Goal: Transaction & Acquisition: Download file/media

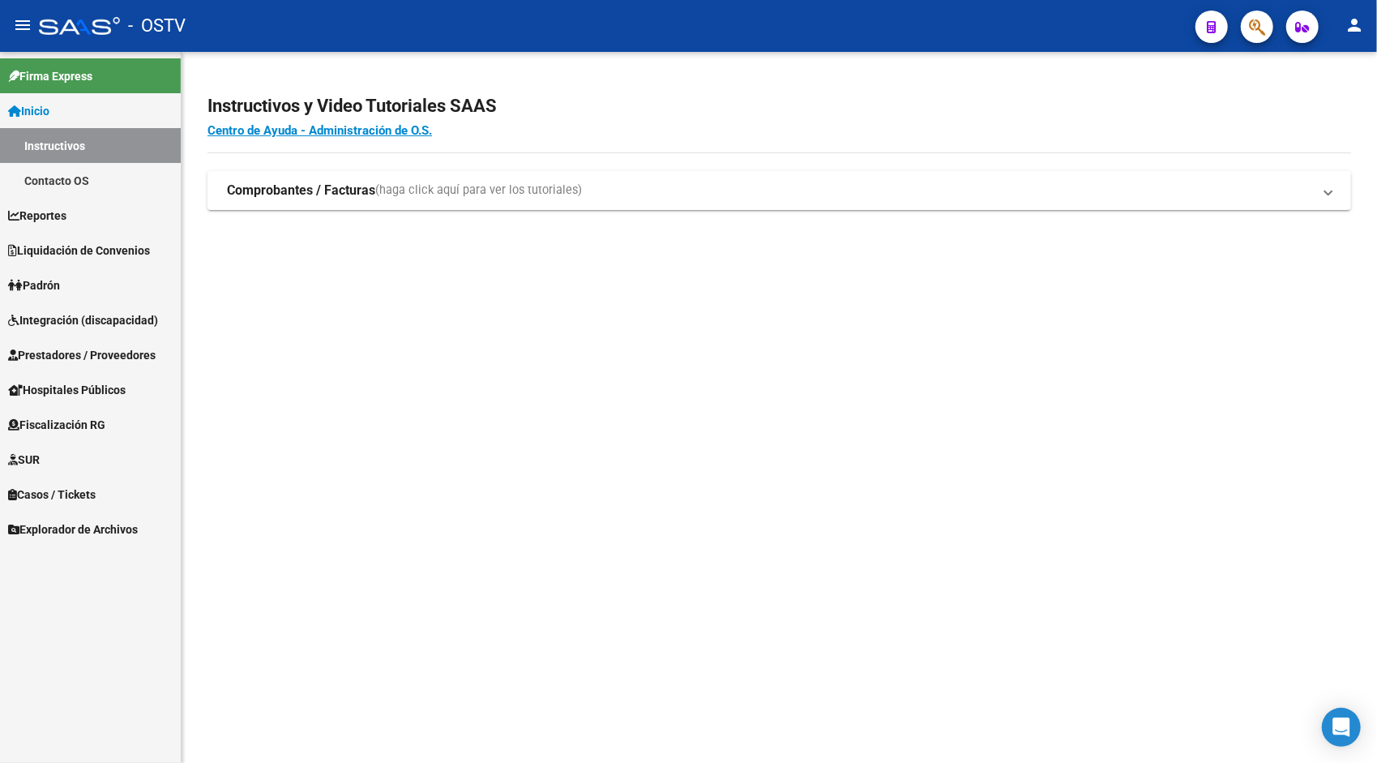
click at [72, 263] on link "Liquidación de Convenios" at bounding box center [90, 250] width 181 height 35
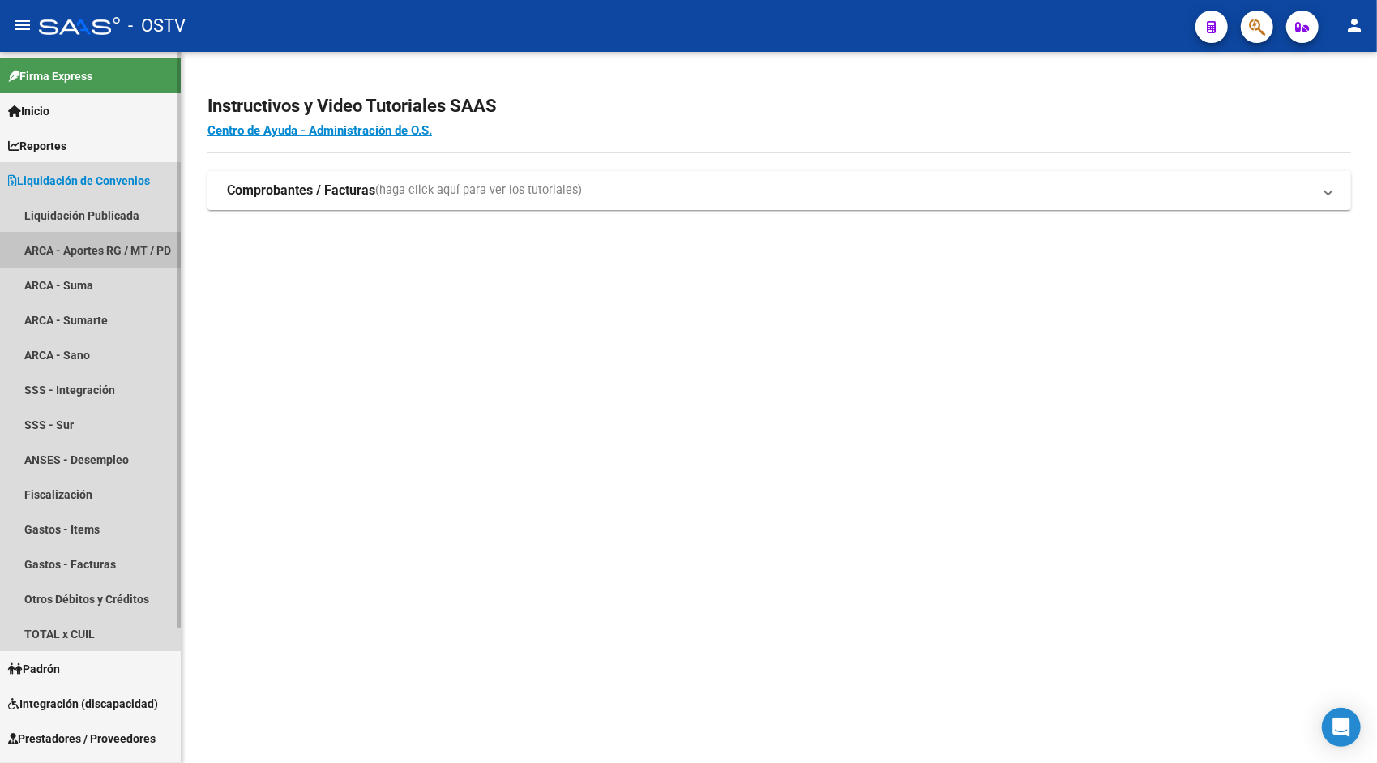
click at [69, 251] on link "ARCA - Aportes RG / MT / PD" at bounding box center [90, 250] width 181 height 35
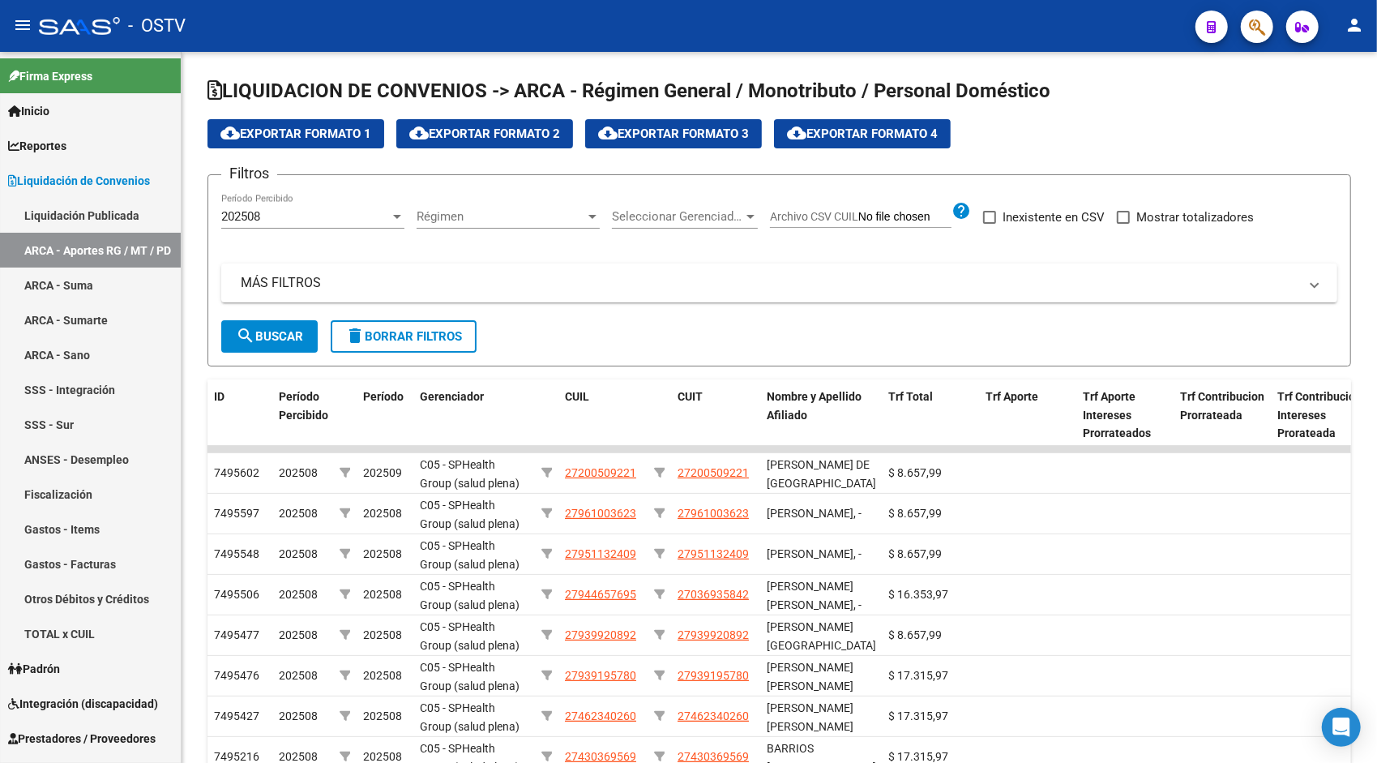
click at [1348, 24] on mat-icon "person" at bounding box center [1353, 24] width 19 height 19
click at [1318, 109] on button "exit_to_app Salir" at bounding box center [1320, 107] width 99 height 39
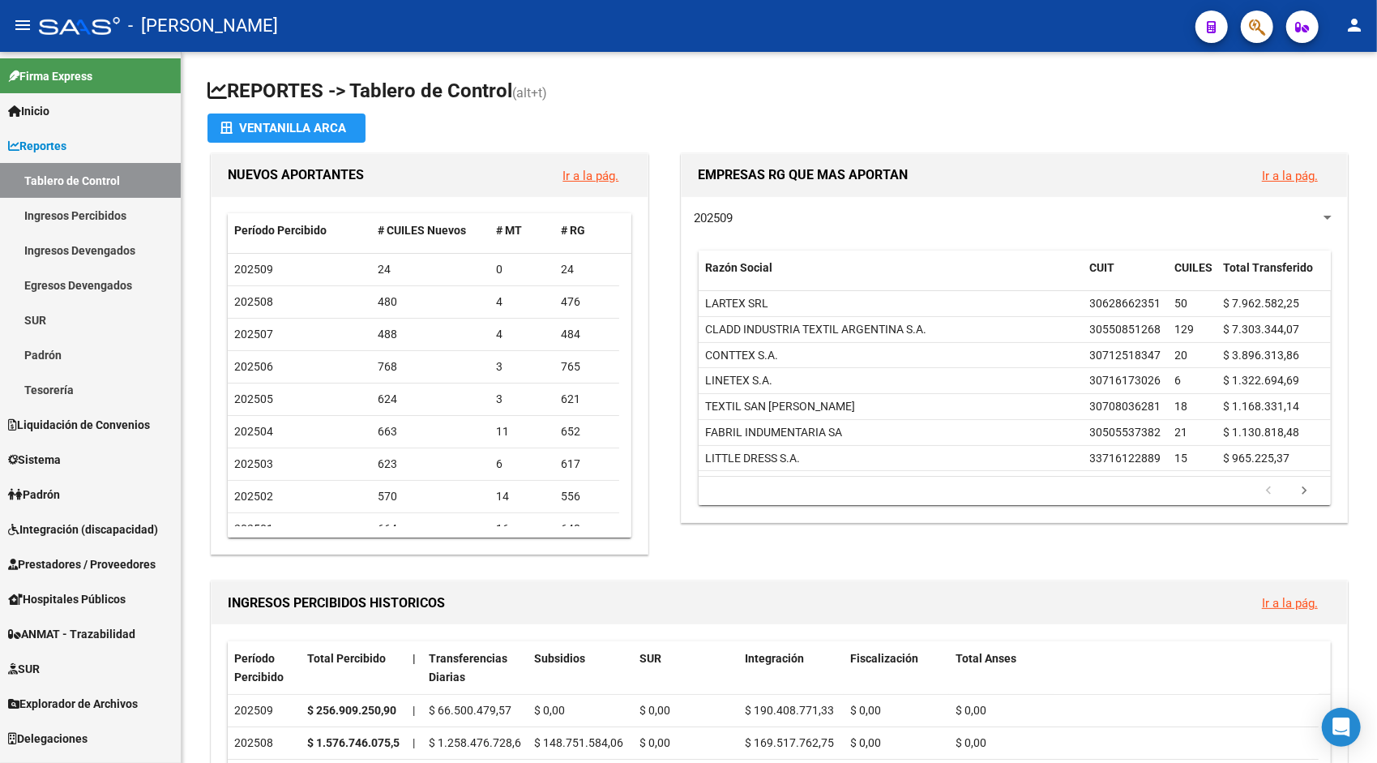
click at [76, 417] on span "Liquidación de Convenios" at bounding box center [79, 425] width 142 height 18
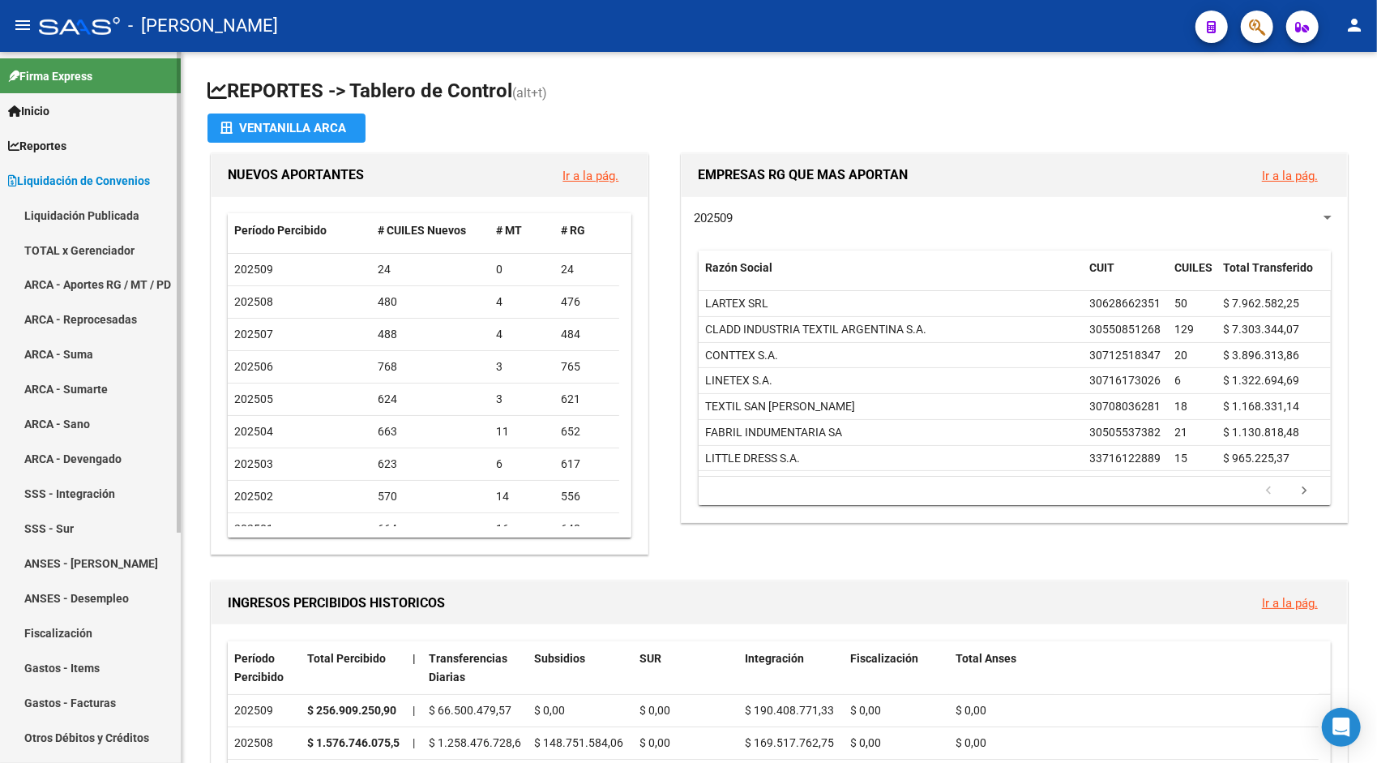
click at [115, 286] on link "ARCA - Aportes RG / MT / PD" at bounding box center [90, 284] width 181 height 35
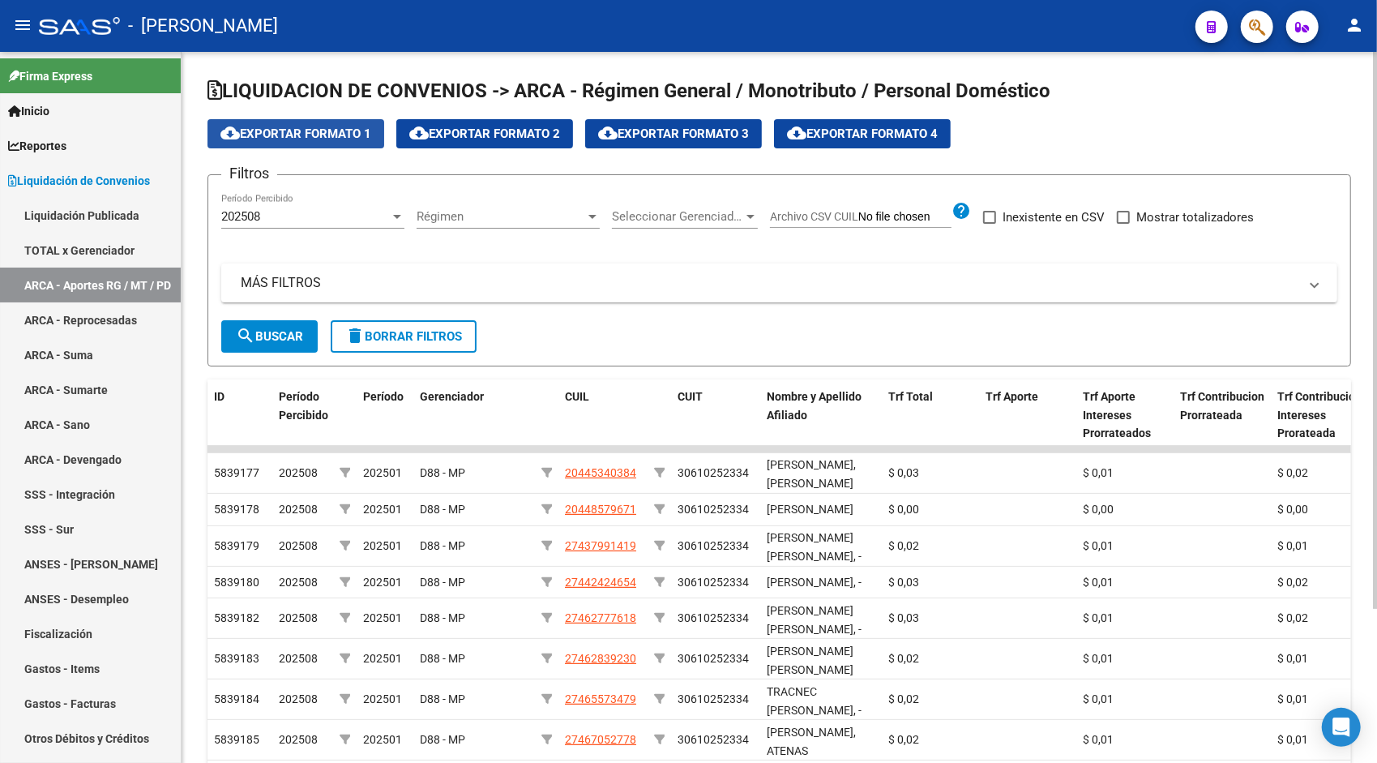
click at [294, 120] on button "cloud_download Exportar Formato 1" at bounding box center [295, 133] width 177 height 29
click at [296, 222] on div "202508" at bounding box center [305, 216] width 169 height 15
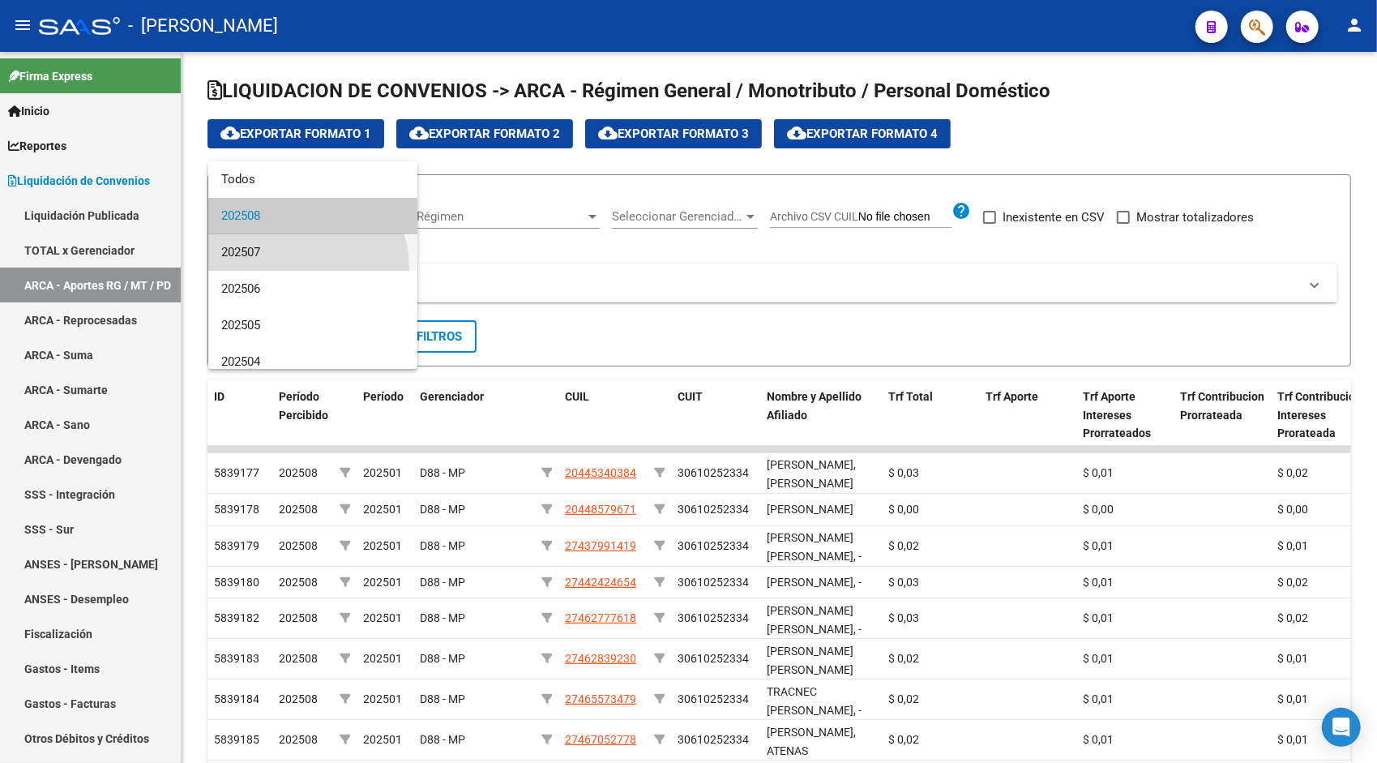
click at [280, 269] on span "202507" at bounding box center [312, 252] width 183 height 36
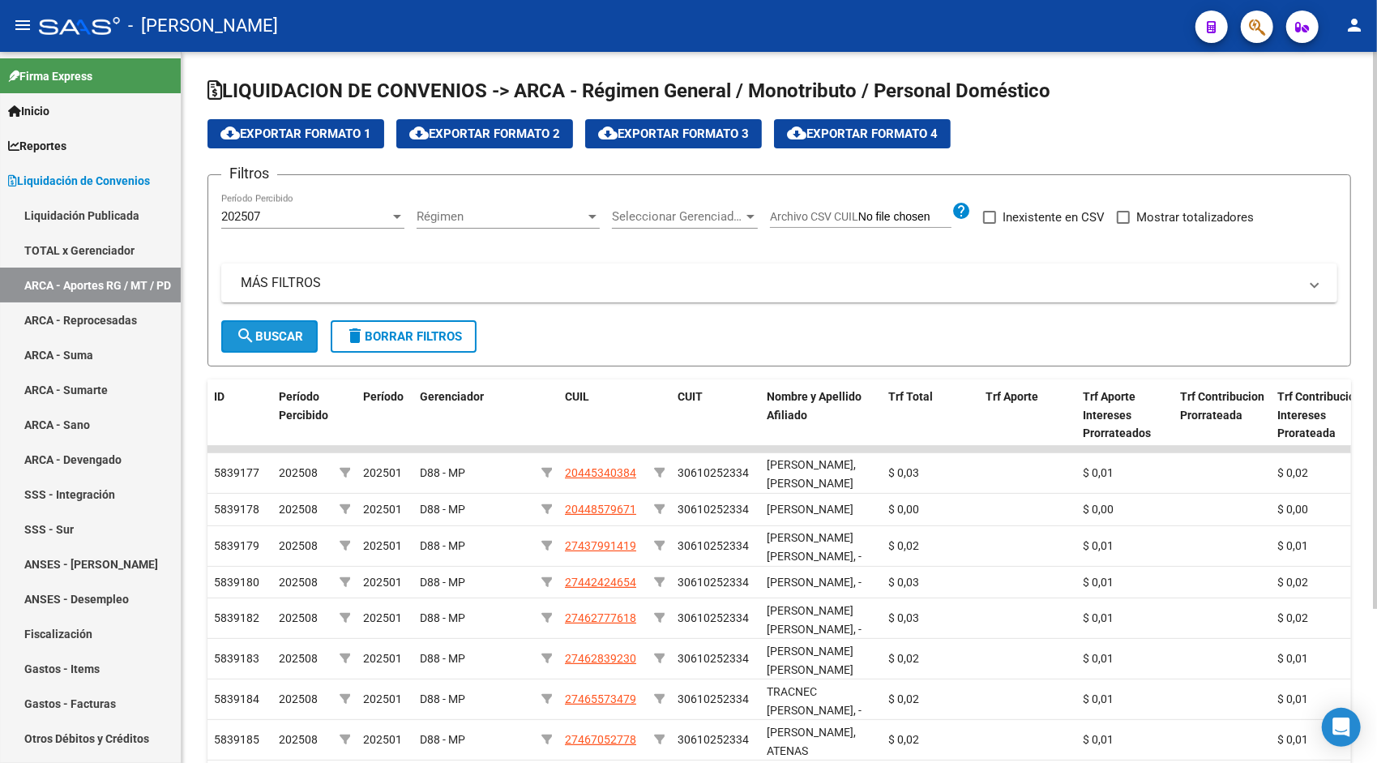
click at [287, 341] on span "search Buscar" at bounding box center [269, 336] width 67 height 15
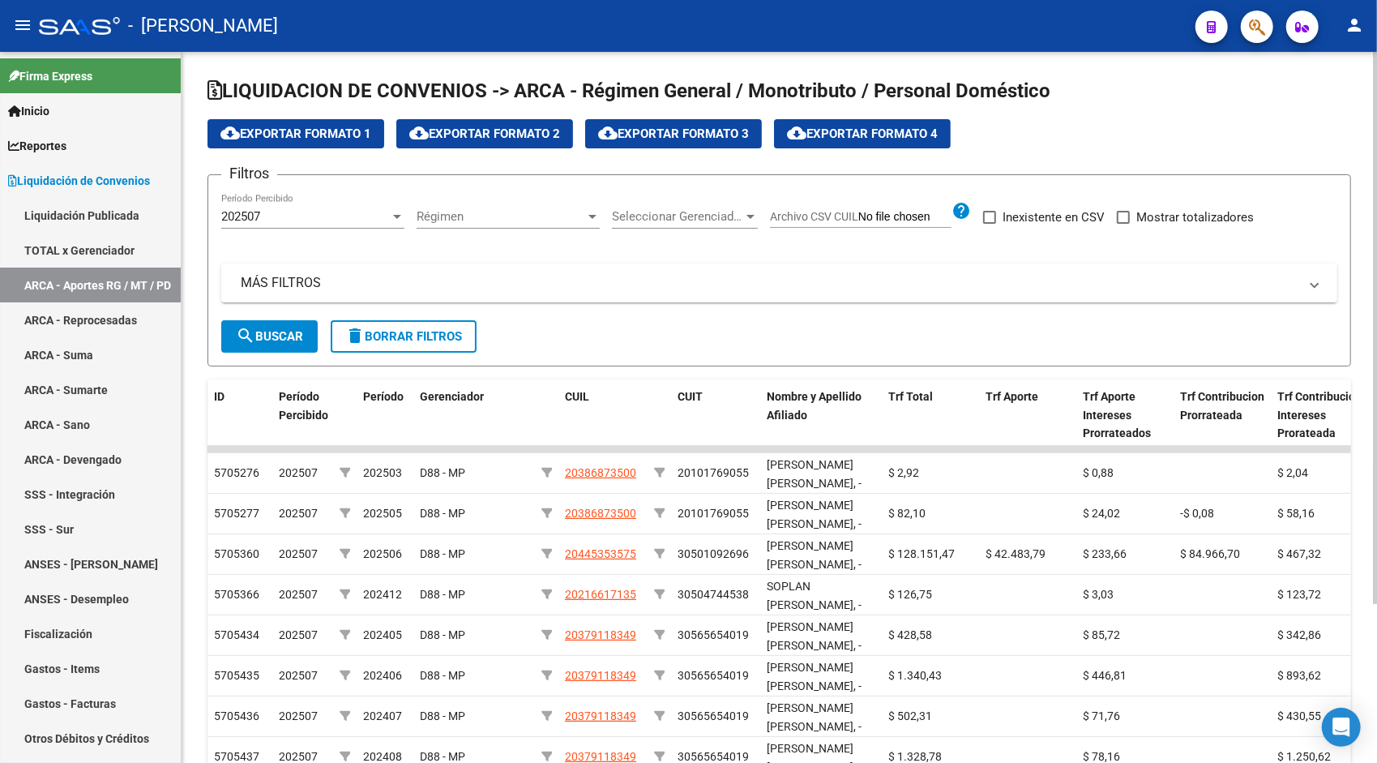
click at [268, 128] on span "cloud_download Exportar Formato 1" at bounding box center [295, 133] width 151 height 15
click at [271, 206] on div "202507 Período Percibido" at bounding box center [312, 211] width 183 height 35
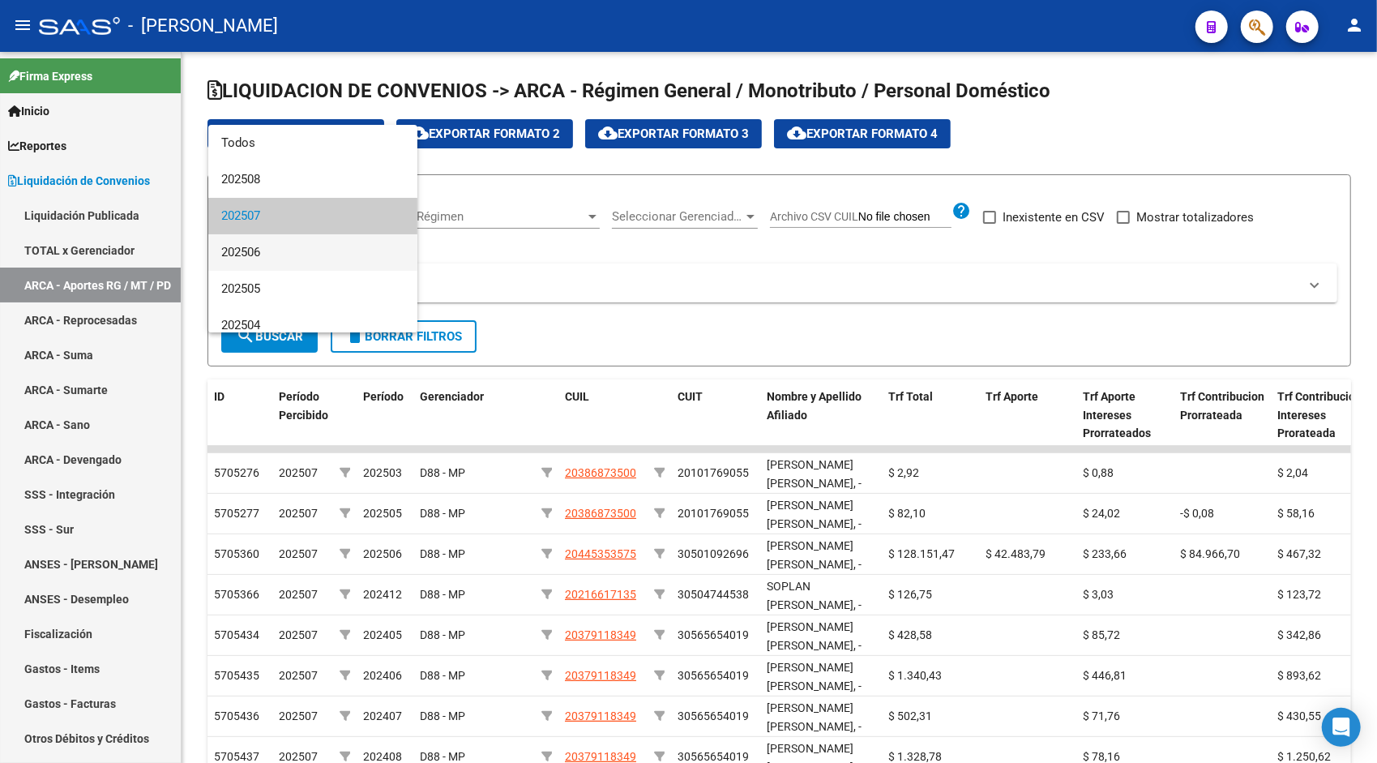
click at [284, 254] on span "202506" at bounding box center [312, 252] width 183 height 36
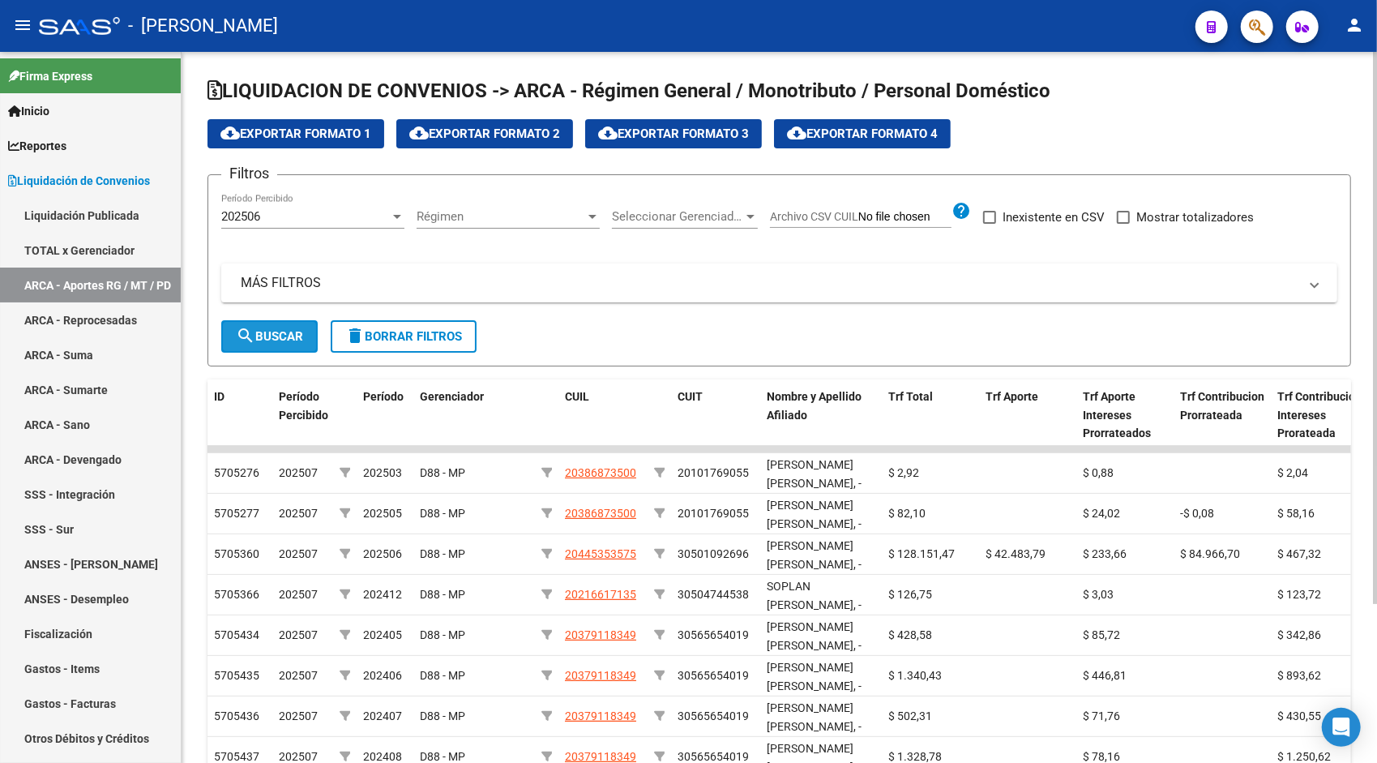
click at [292, 338] on span "search Buscar" at bounding box center [269, 336] width 67 height 15
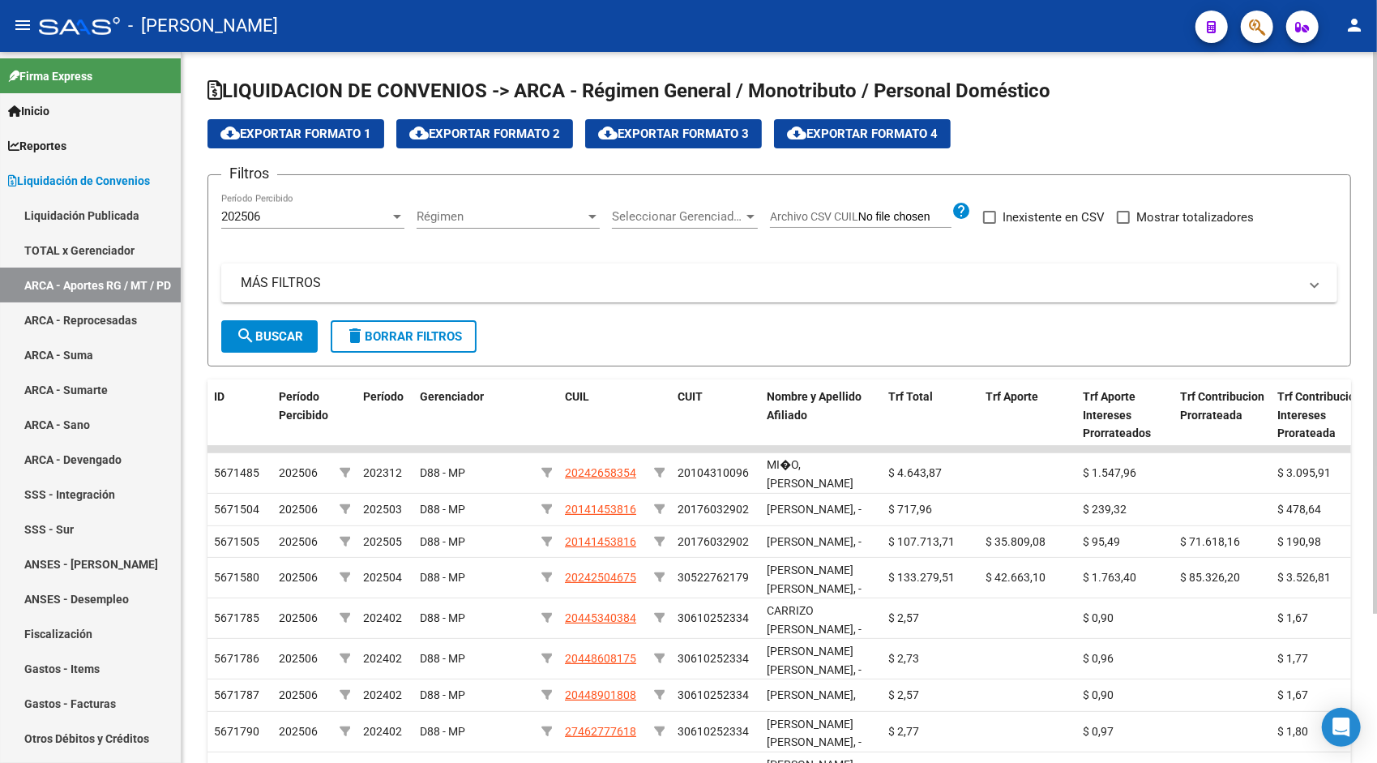
click at [320, 146] on button "cloud_download Exportar Formato 1" at bounding box center [295, 133] width 177 height 29
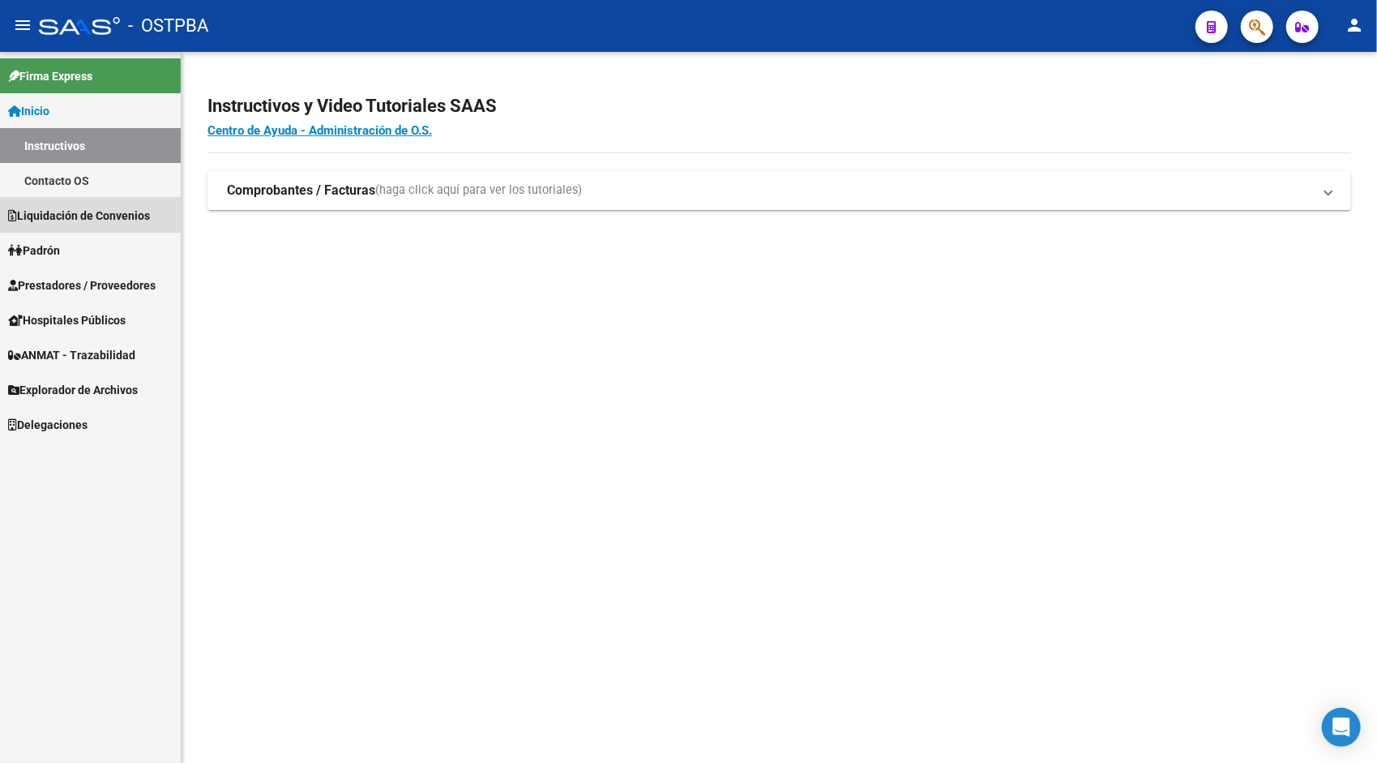
click at [126, 213] on span "Liquidación de Convenios" at bounding box center [79, 216] width 142 height 18
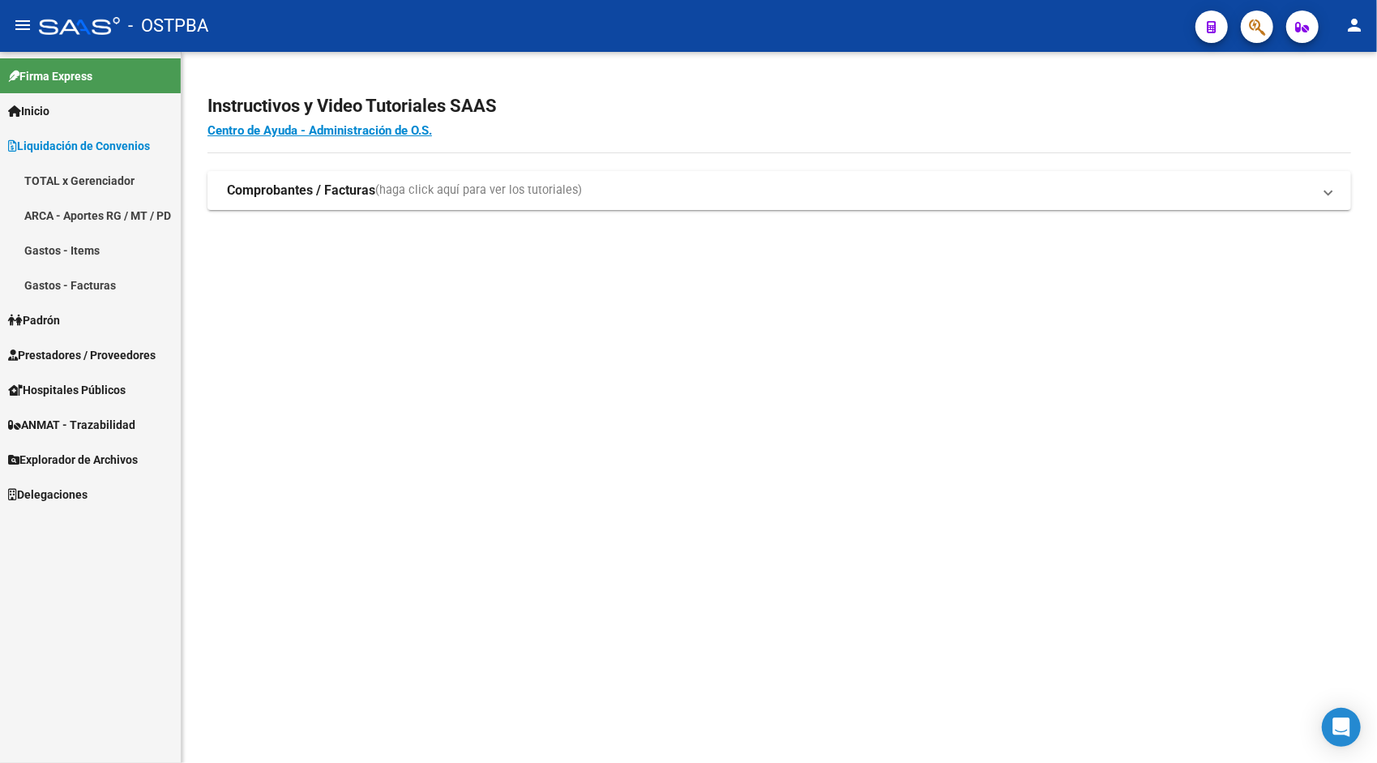
click at [88, 209] on link "ARCA - Aportes RG / MT / PD" at bounding box center [90, 215] width 181 height 35
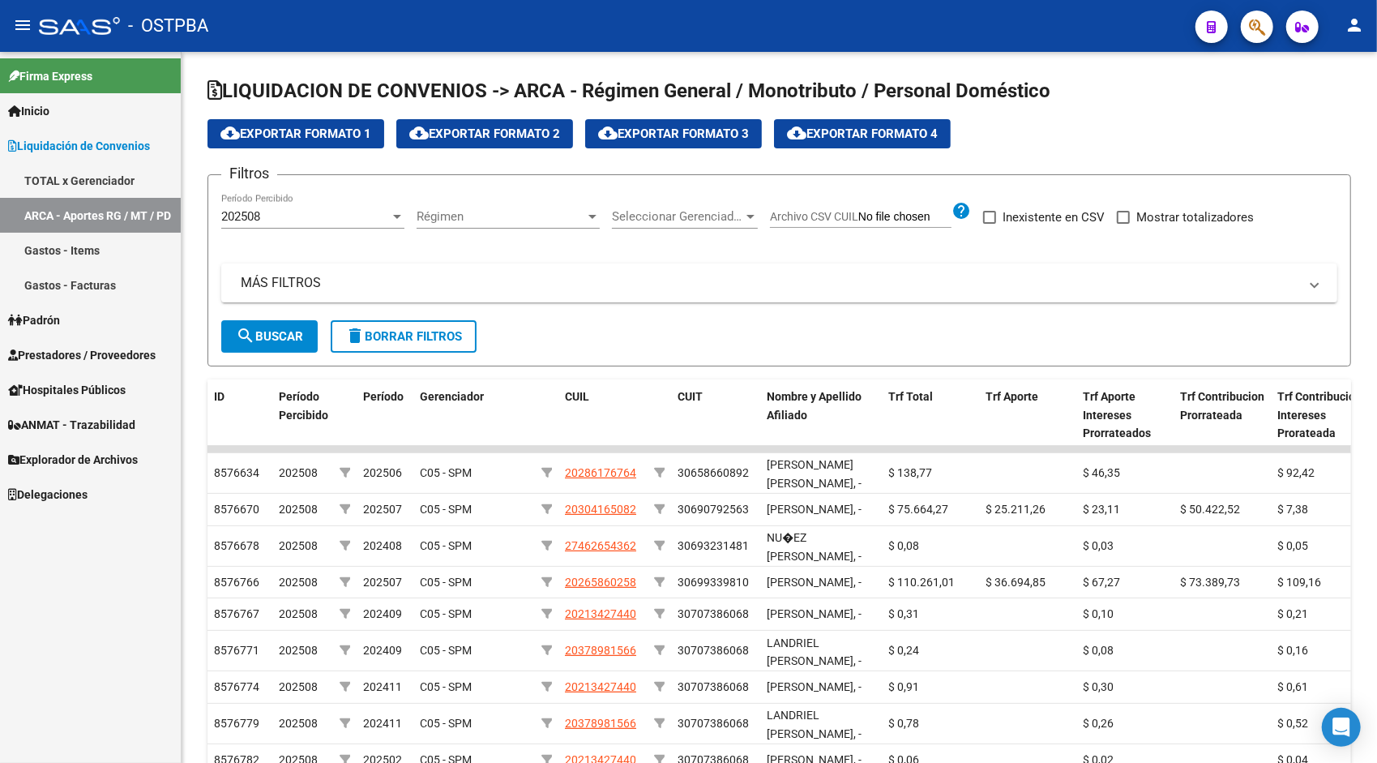
click at [1344, 11] on mat-toolbar "menu - OSTPBA person" at bounding box center [688, 26] width 1377 height 52
click at [1349, 18] on mat-icon "person" at bounding box center [1353, 24] width 19 height 19
click at [1328, 117] on button "exit_to_app Salir" at bounding box center [1320, 107] width 99 height 39
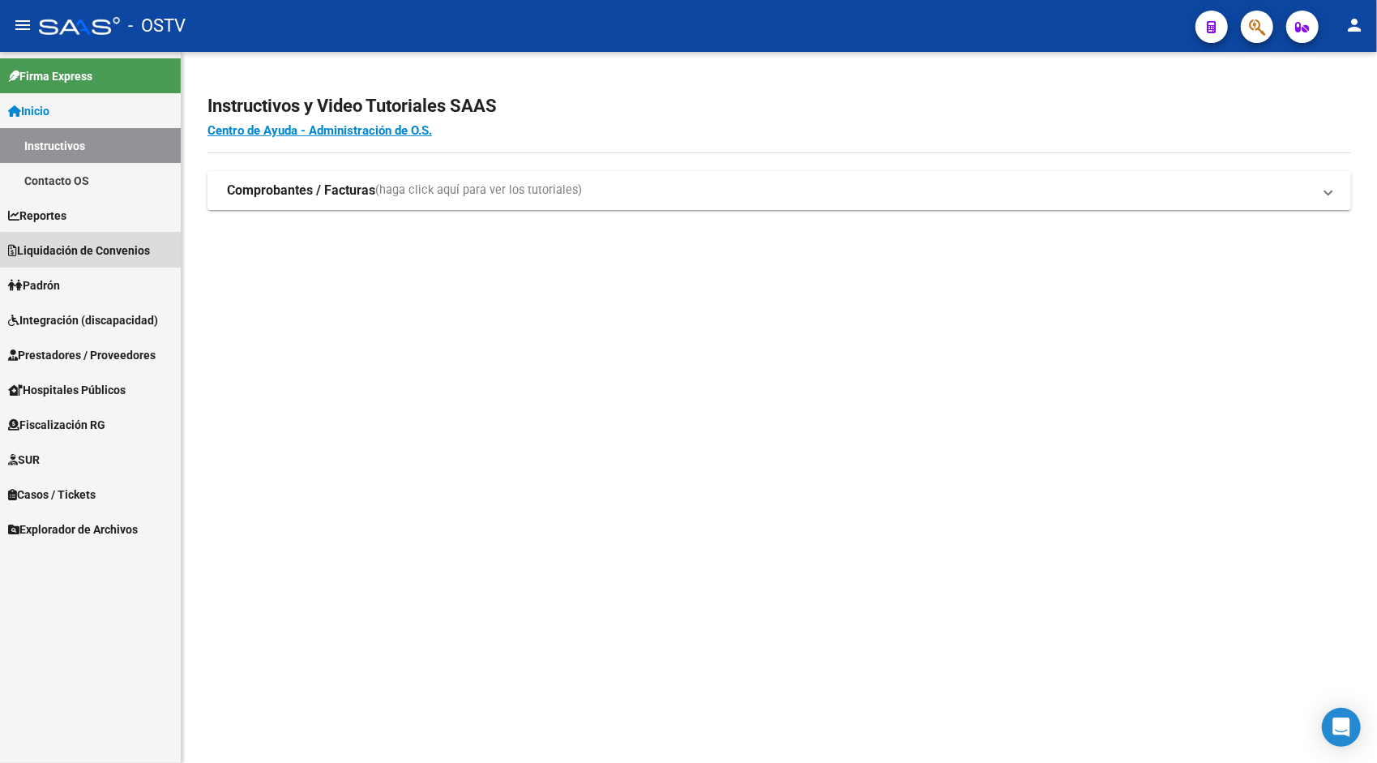
click at [112, 262] on link "Liquidación de Convenios" at bounding box center [90, 250] width 181 height 35
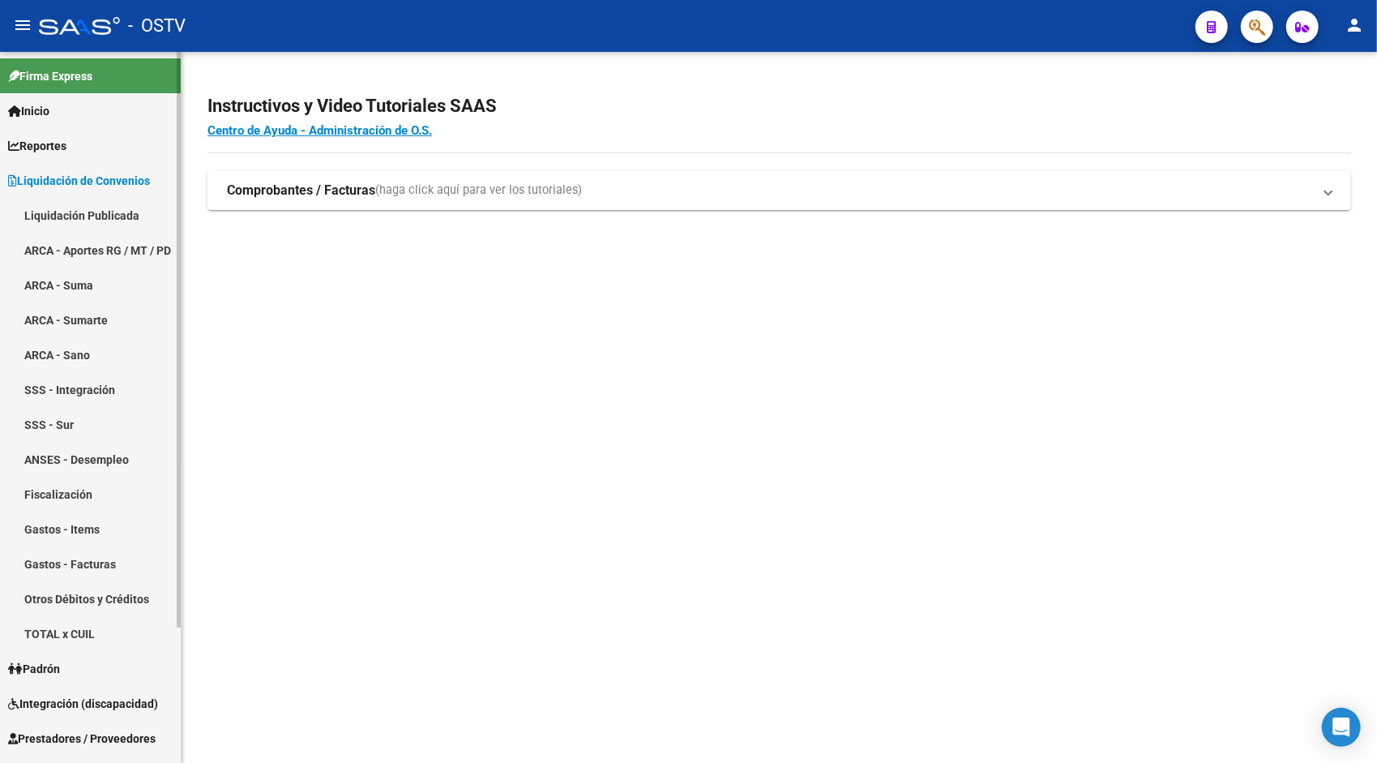
click at [111, 245] on link "ARCA - Aportes RG / MT / PD" at bounding box center [90, 250] width 181 height 35
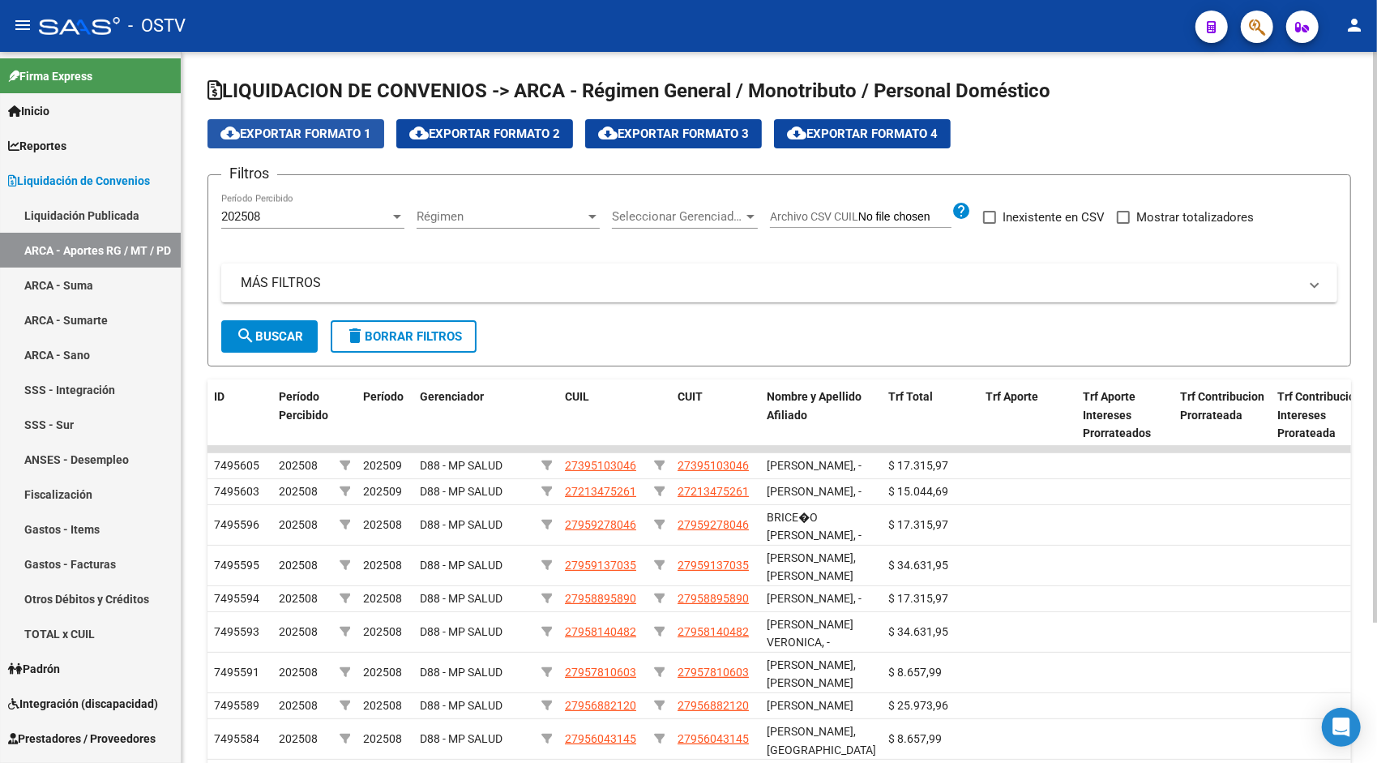
click at [341, 131] on span "cloud_download Exportar Formato 1" at bounding box center [295, 133] width 151 height 15
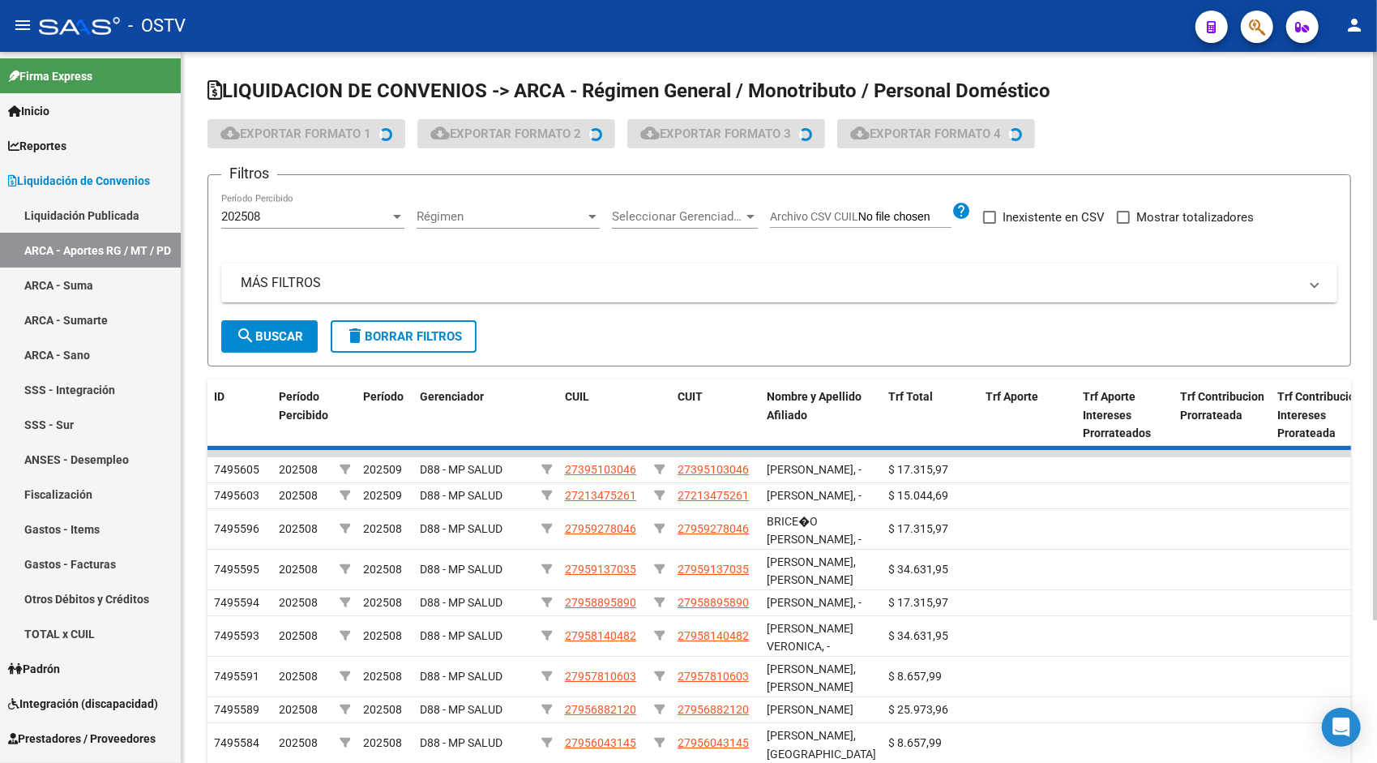
click at [303, 219] on div "202508" at bounding box center [305, 216] width 169 height 15
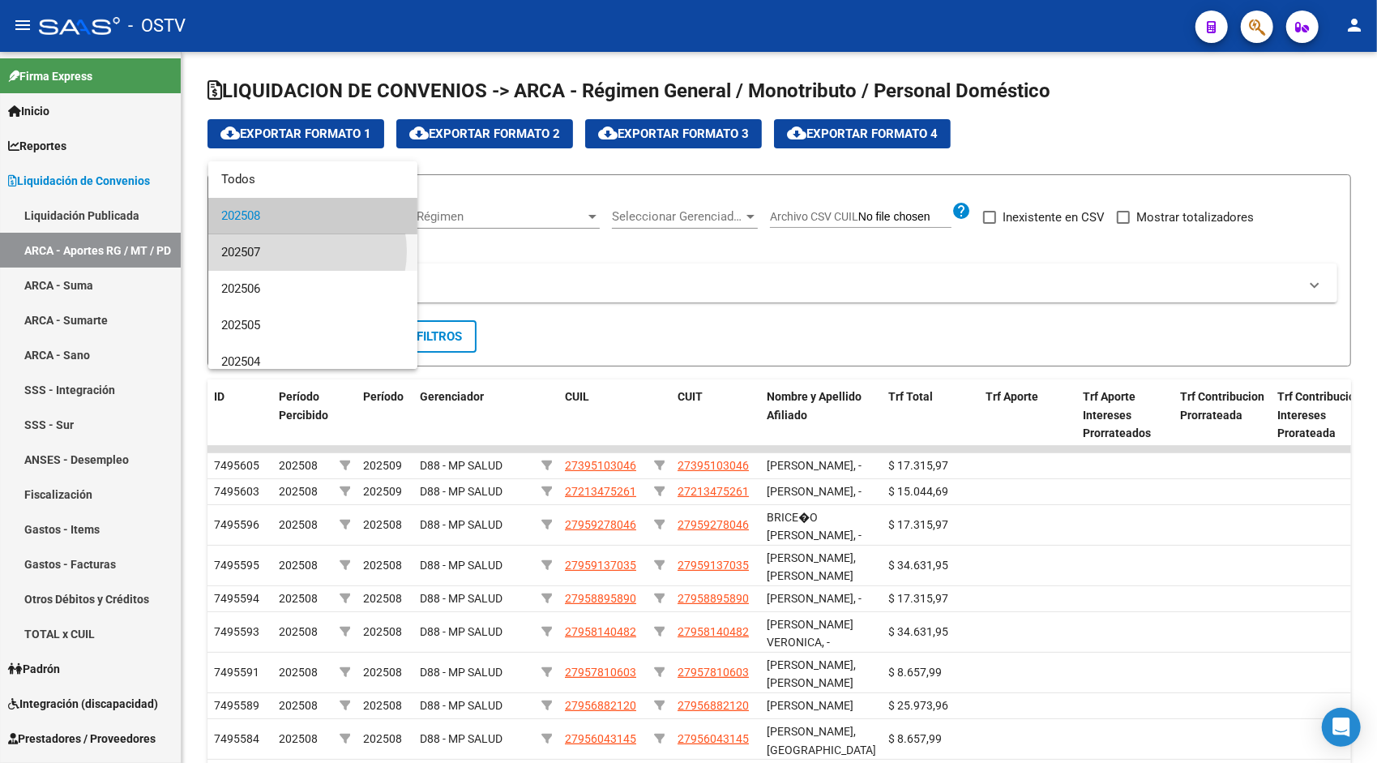
click at [299, 251] on span "202507" at bounding box center [312, 252] width 183 height 36
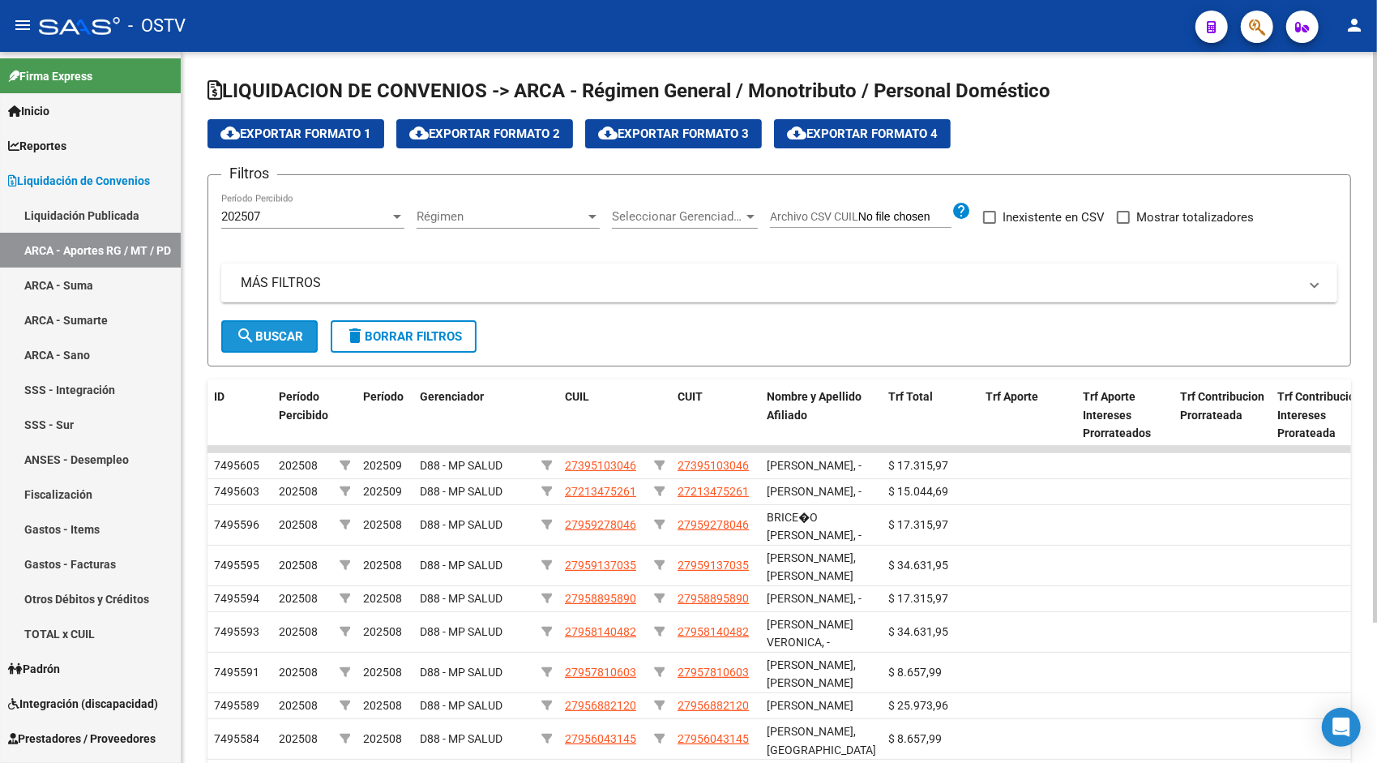
click at [254, 348] on button "search Buscar" at bounding box center [269, 336] width 96 height 32
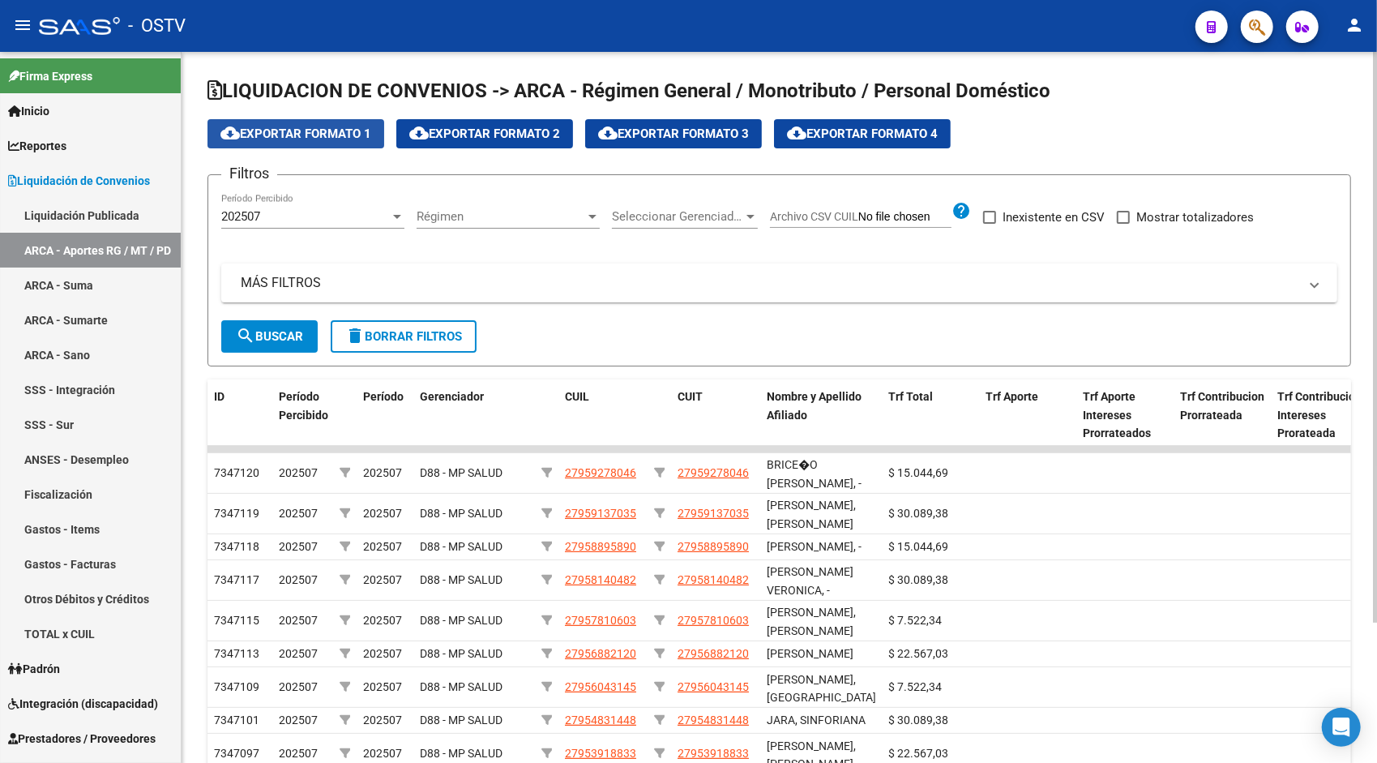
click at [326, 138] on span "cloud_download Exportar Formato 1" at bounding box center [295, 133] width 151 height 15
click at [284, 340] on span "search Buscar" at bounding box center [269, 336] width 67 height 15
click at [297, 212] on div "202507" at bounding box center [305, 216] width 169 height 15
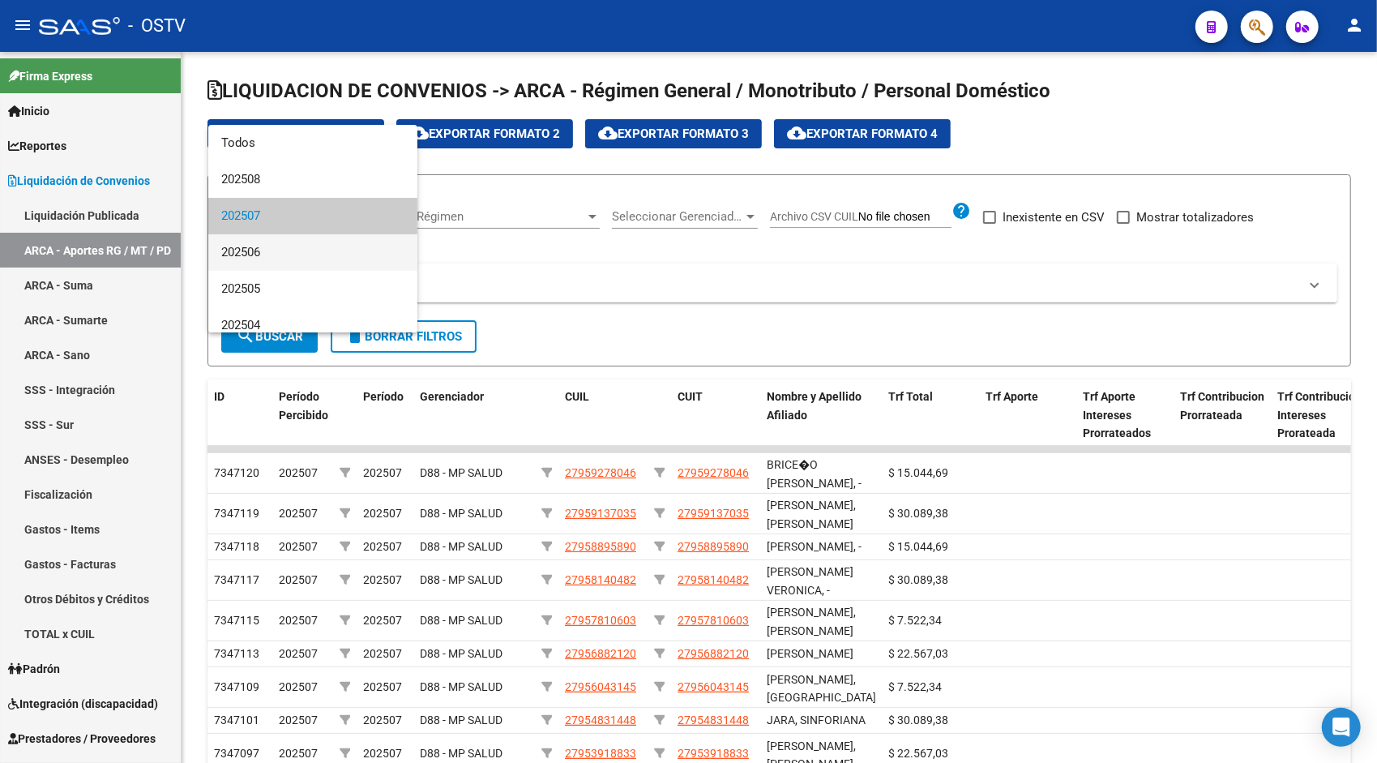
click at [292, 249] on span "202506" at bounding box center [312, 252] width 183 height 36
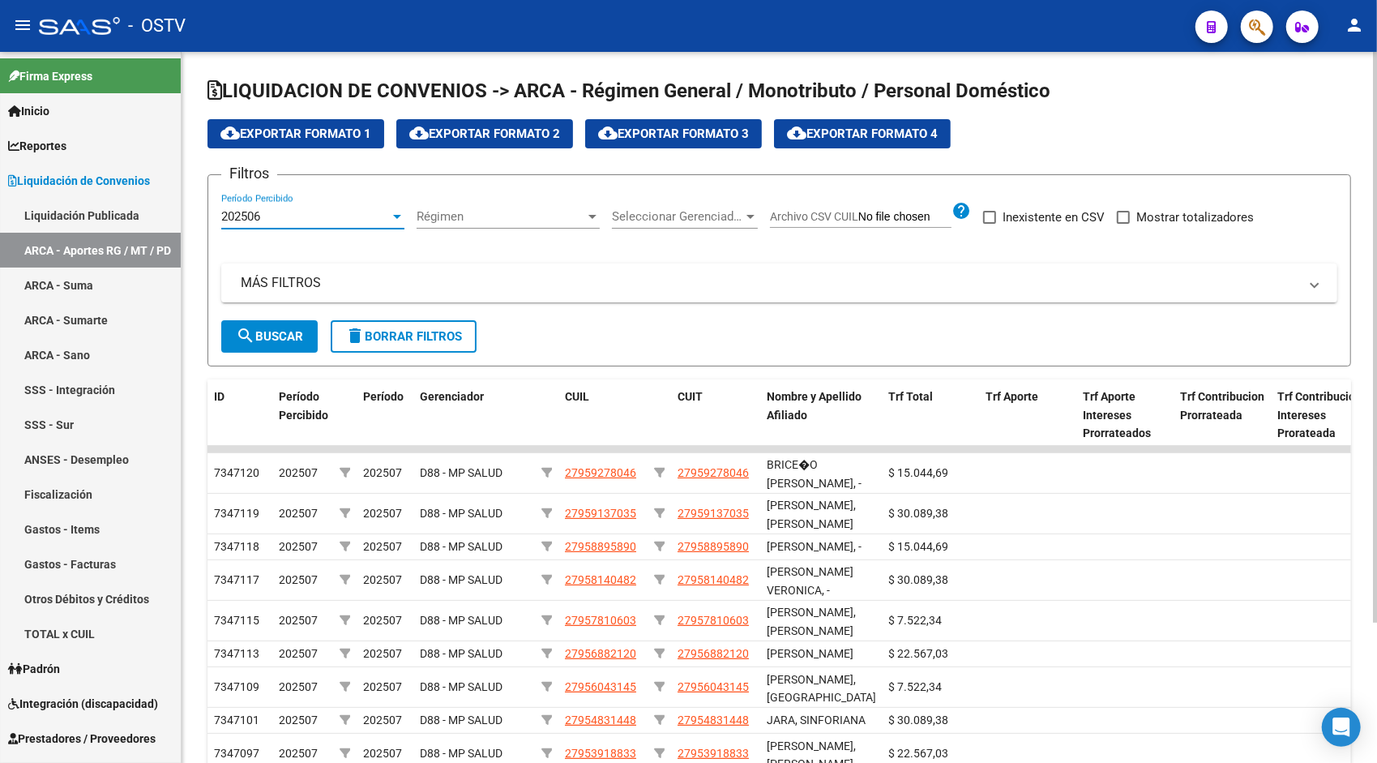
click at [266, 333] on span "search Buscar" at bounding box center [269, 336] width 67 height 15
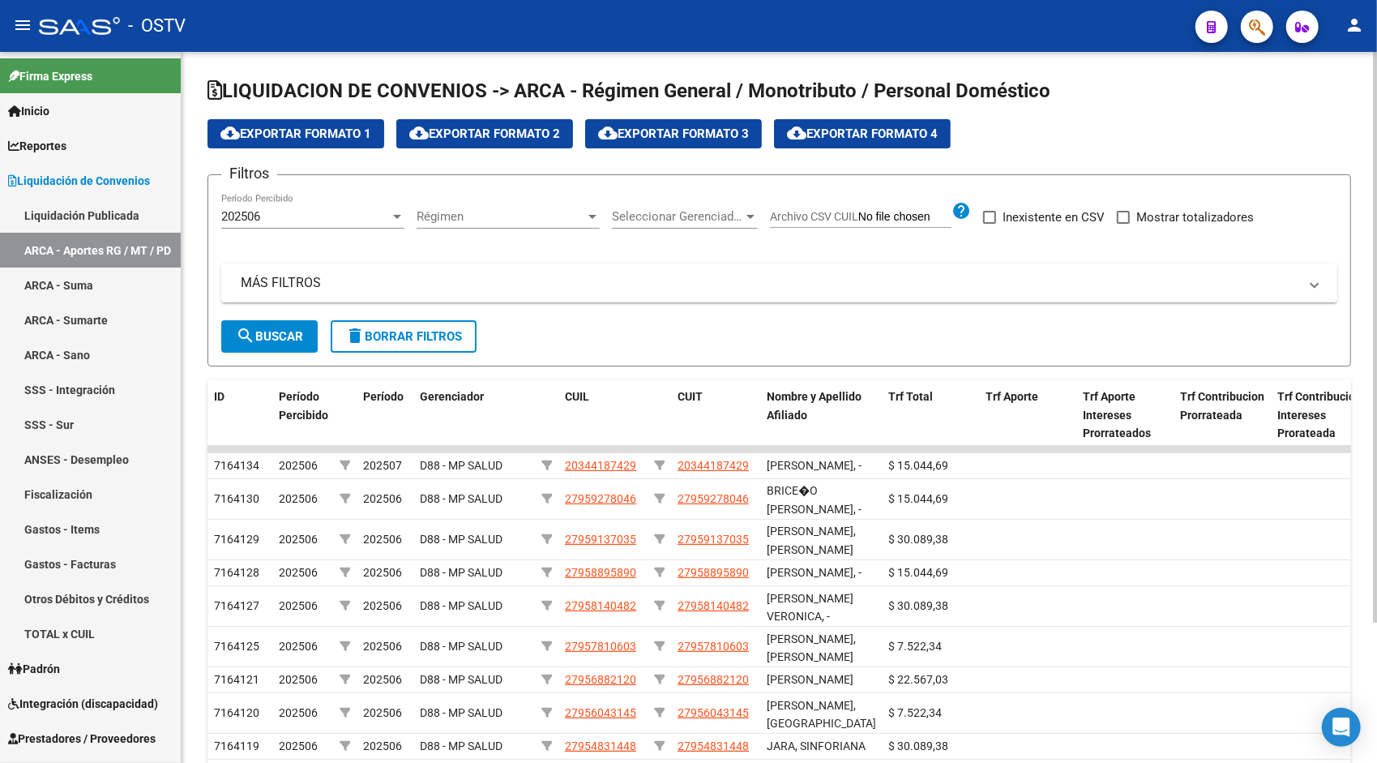
click at [308, 123] on button "cloud_download Exportar Formato 1" at bounding box center [295, 133] width 177 height 29
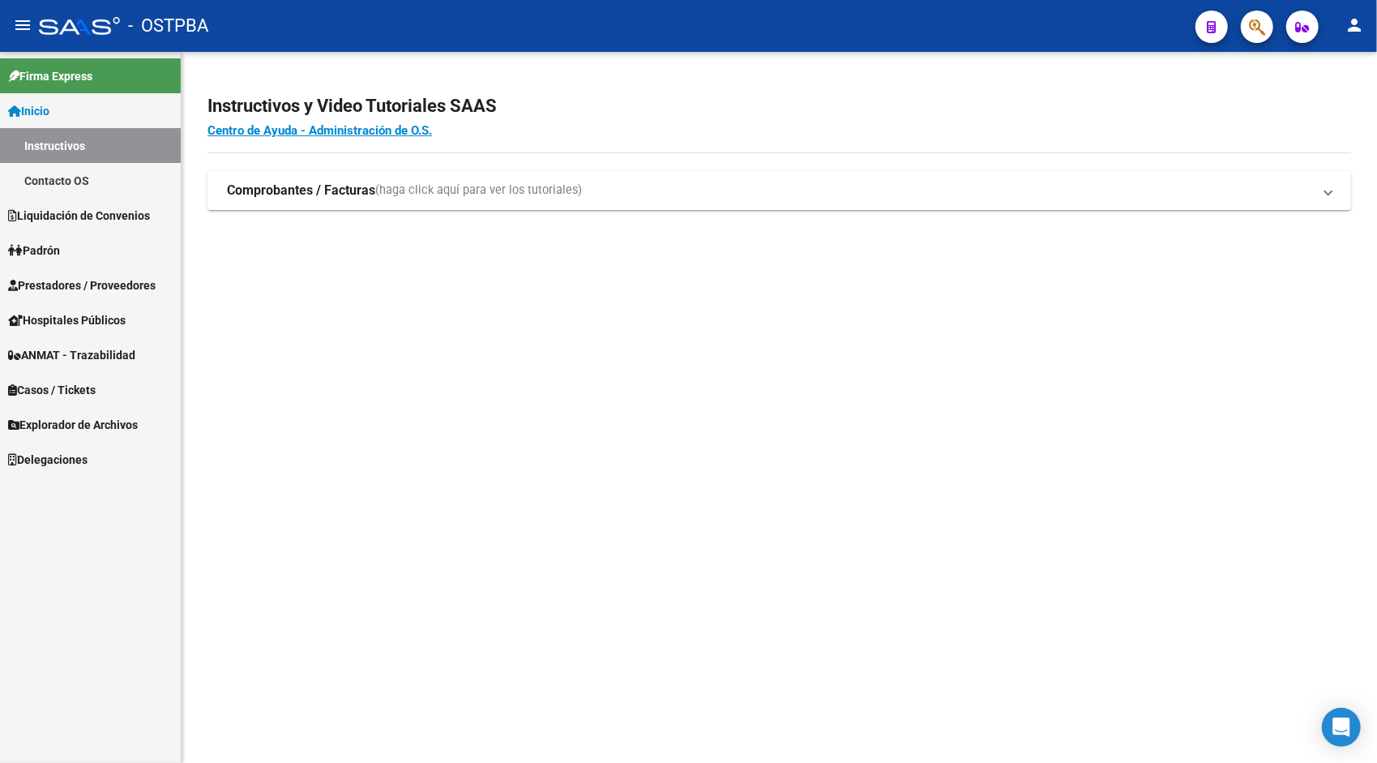
click at [104, 227] on link "Liquidación de Convenios" at bounding box center [90, 215] width 181 height 35
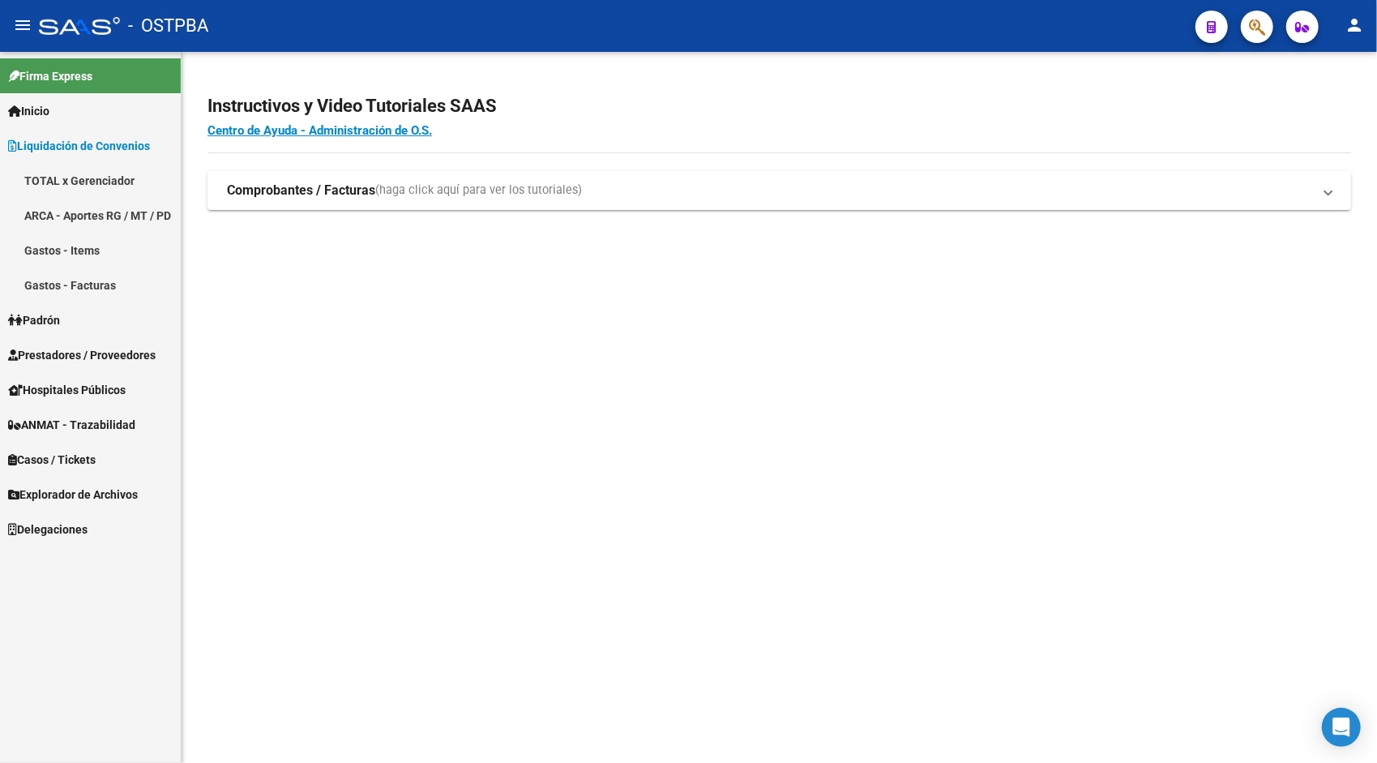
click at [105, 215] on link "ARCA - Aportes RG / MT / PD" at bounding box center [90, 215] width 181 height 35
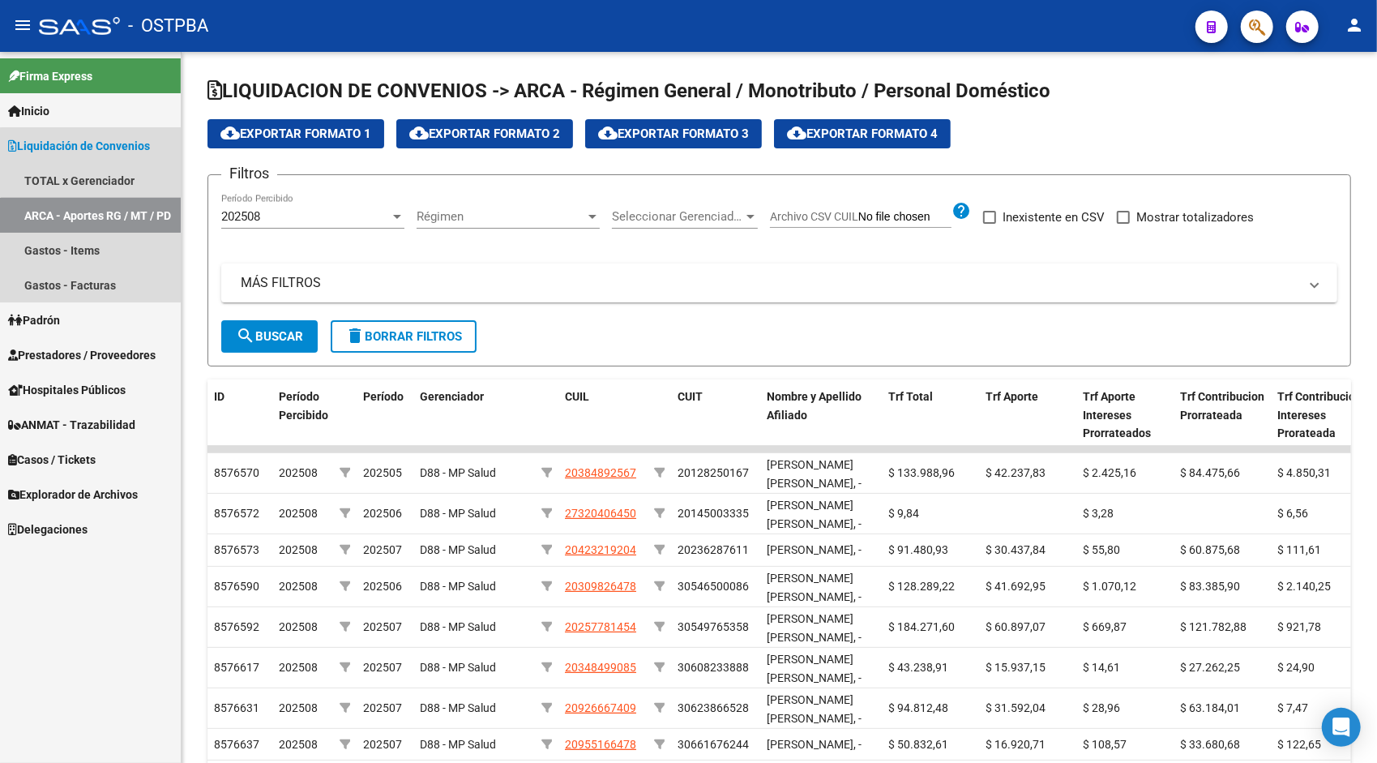
click at [118, 224] on link "ARCA - Aportes RG / MT / PD" at bounding box center [90, 215] width 181 height 35
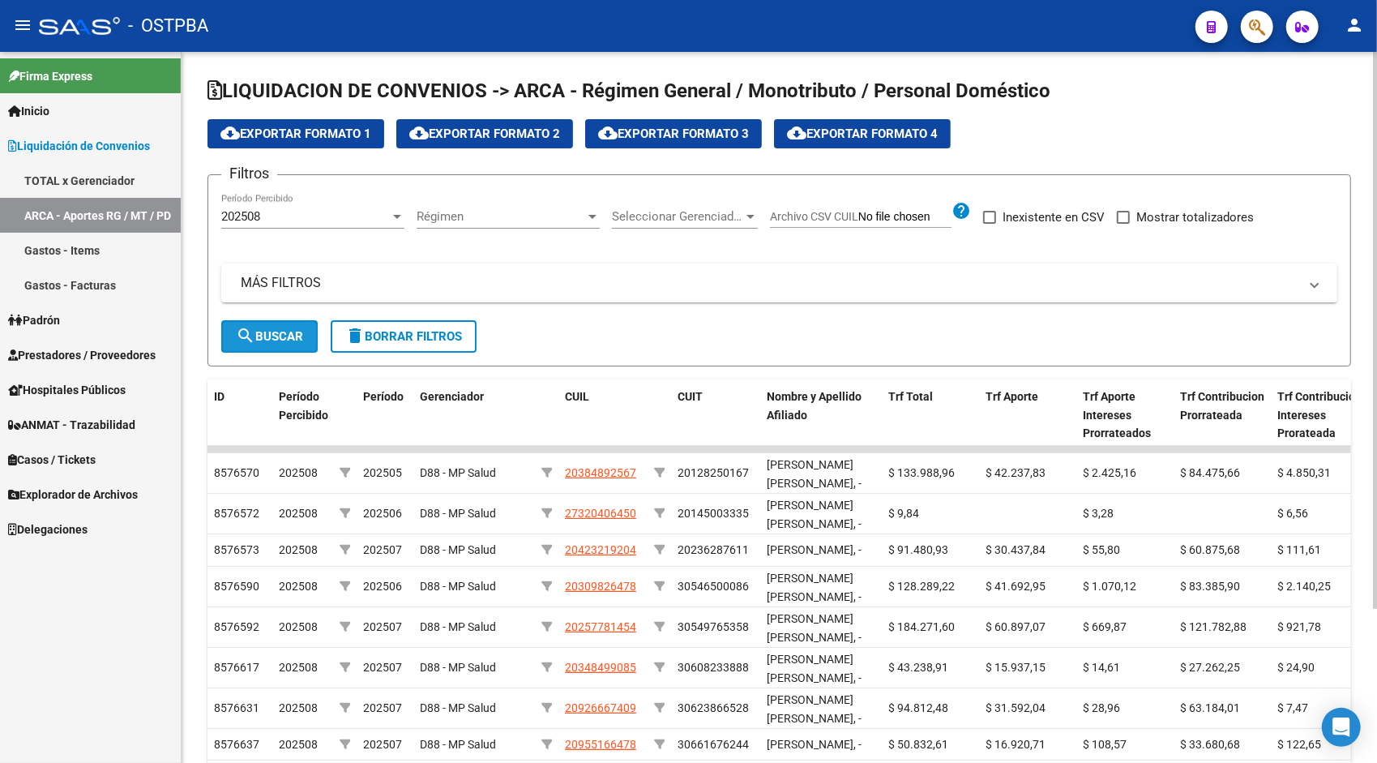
click at [282, 352] on button "search Buscar" at bounding box center [269, 336] width 96 height 32
click at [324, 135] on span "cloud_download Exportar Formato 1" at bounding box center [295, 133] width 151 height 15
click at [308, 216] on div "202508" at bounding box center [305, 216] width 169 height 15
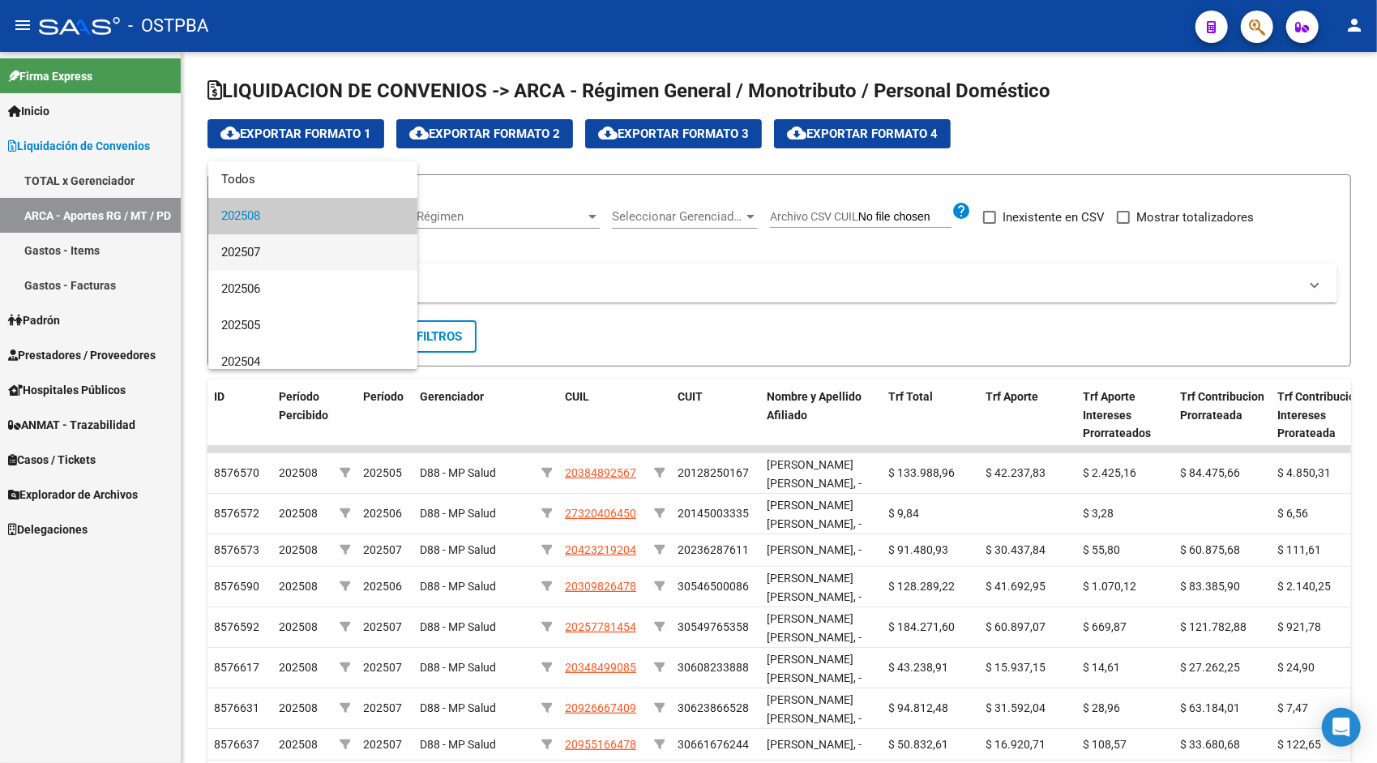
click at [301, 248] on span "202507" at bounding box center [312, 252] width 183 height 36
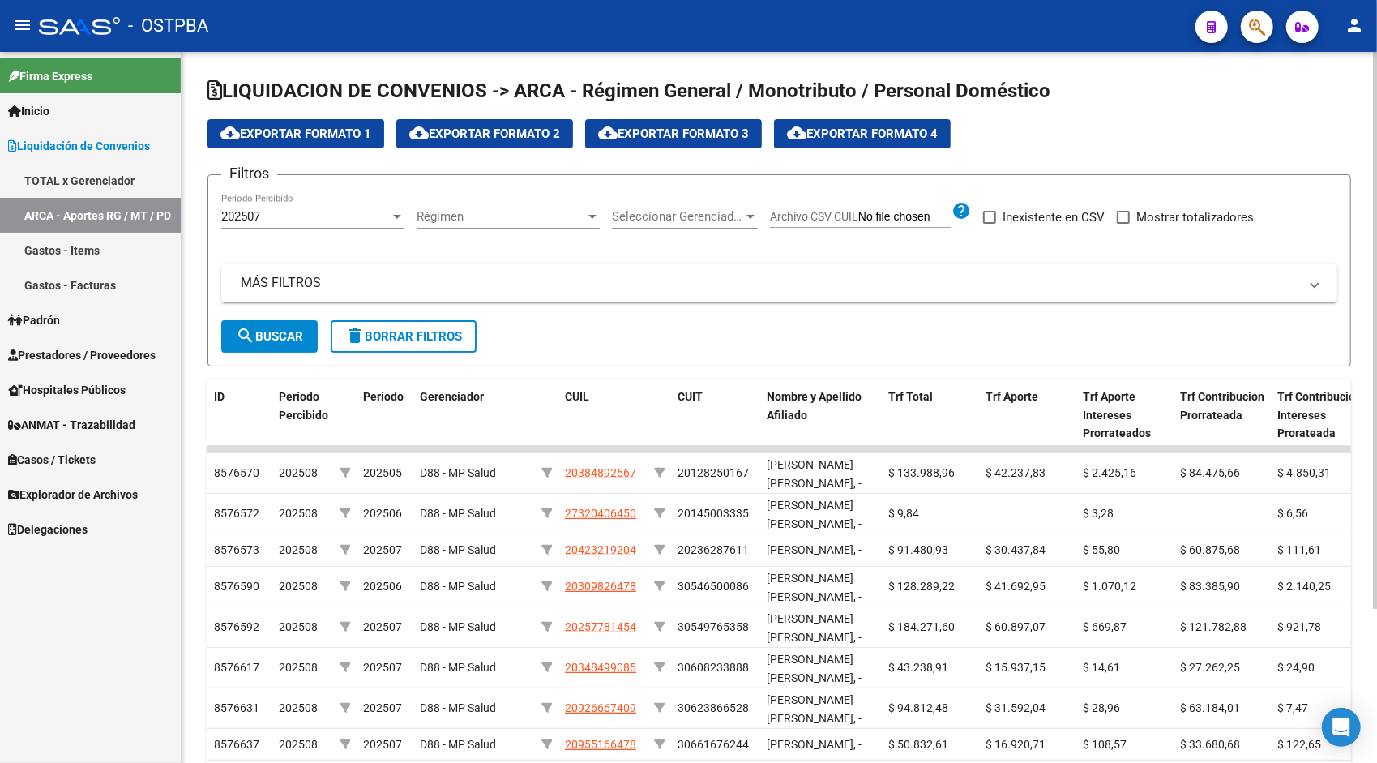
click at [266, 357] on form "Filtros 202507 Período Percibido Régimen Régimen Seleccionar Gerenciador Selecc…" at bounding box center [778, 270] width 1143 height 192
click at [287, 339] on span "search Buscar" at bounding box center [269, 336] width 67 height 15
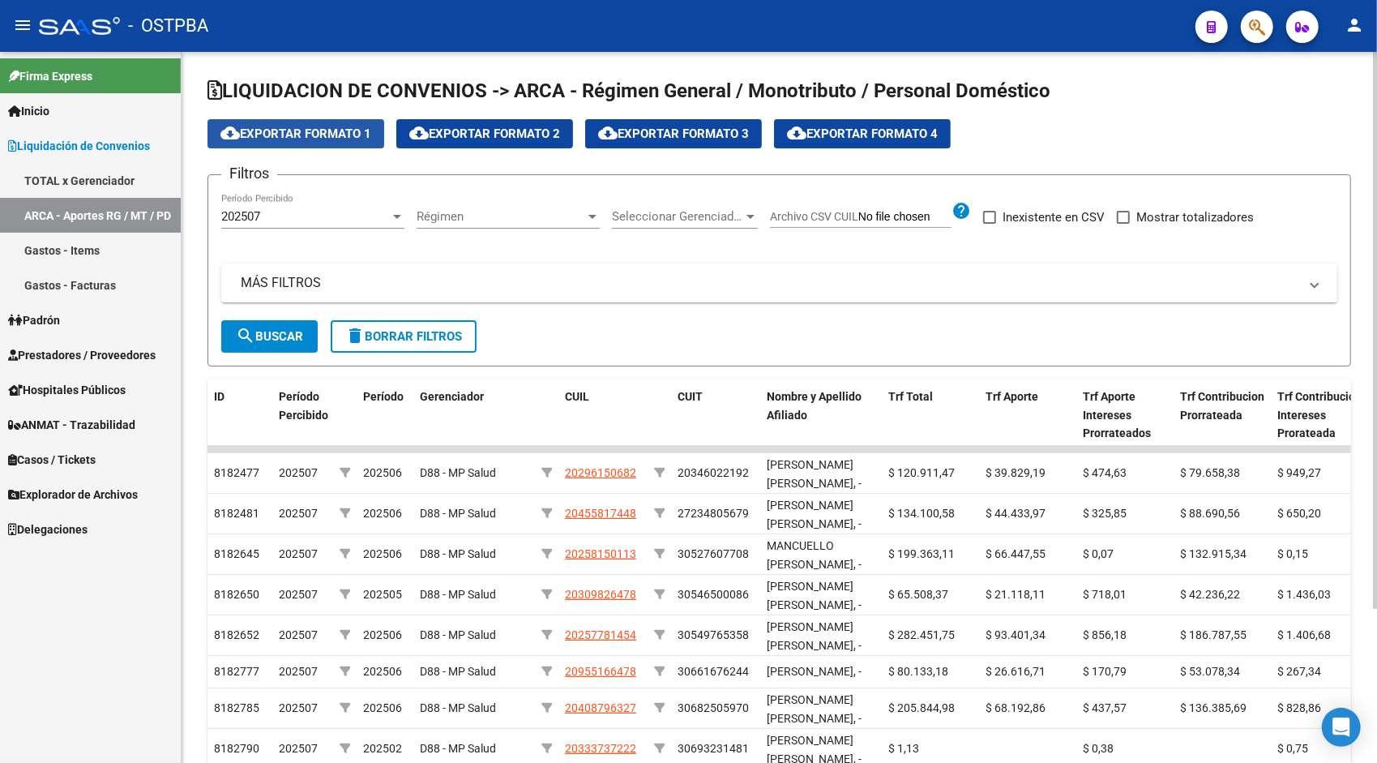
click at [326, 130] on span "cloud_download Exportar Formato 1" at bounding box center [295, 133] width 151 height 15
click at [290, 207] on div "202507 Período Percibido" at bounding box center [312, 211] width 183 height 35
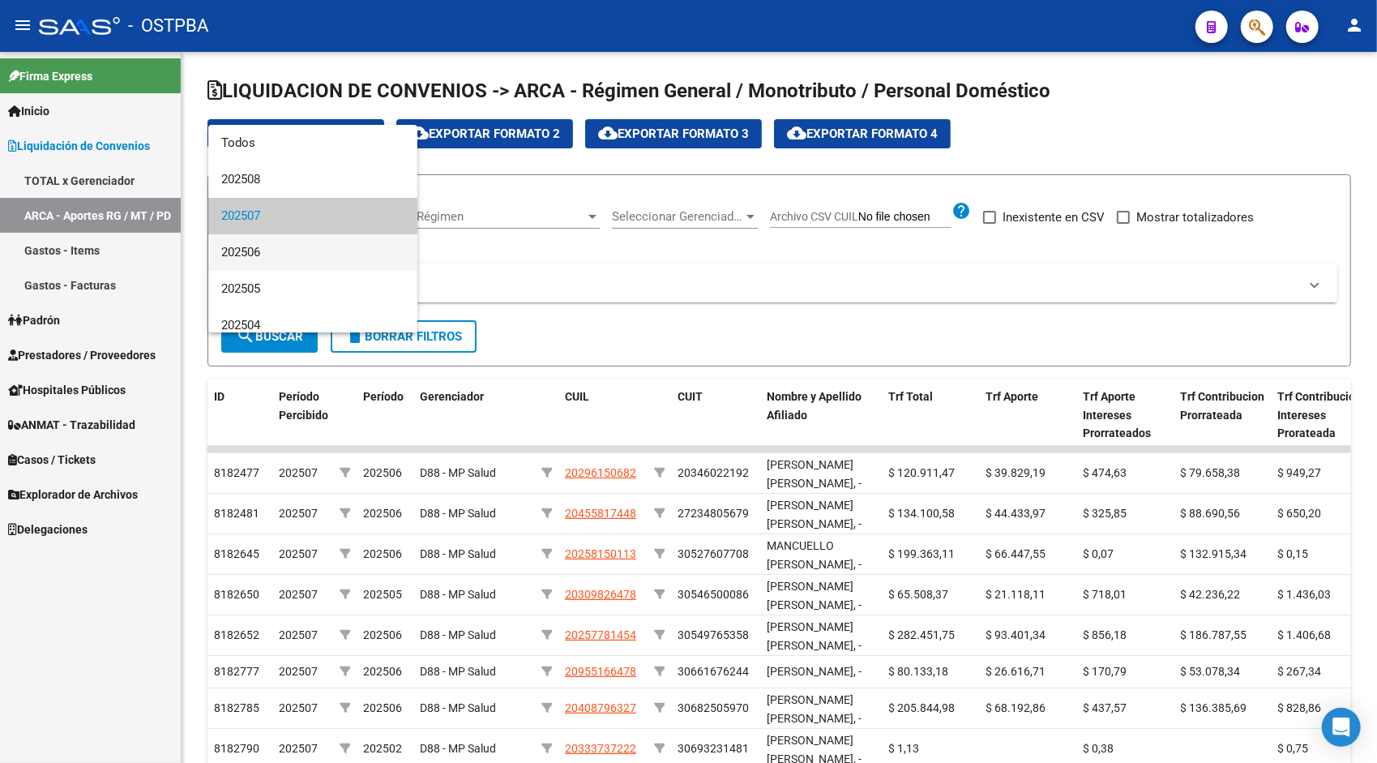
click at [290, 240] on span "202506" at bounding box center [312, 252] width 183 height 36
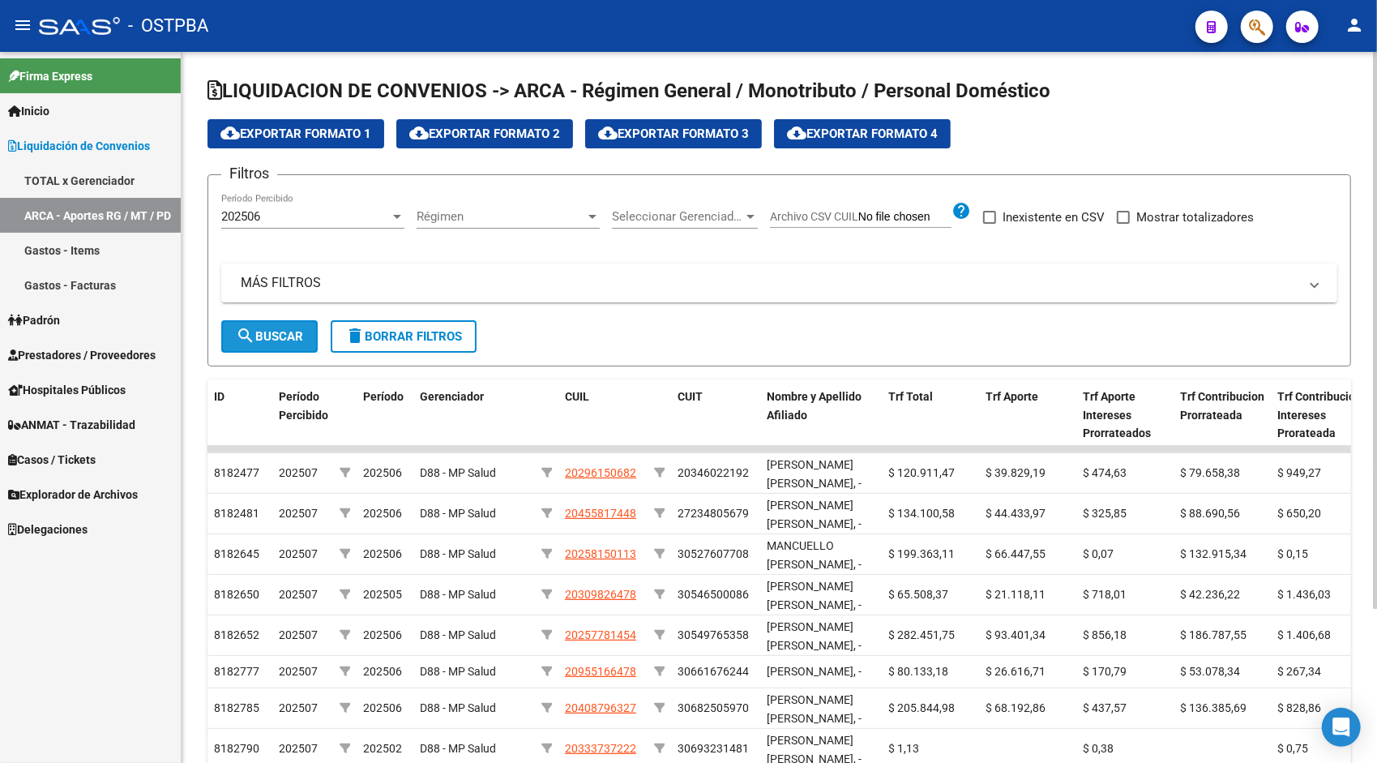
click at [286, 334] on span "search Buscar" at bounding box center [269, 336] width 67 height 15
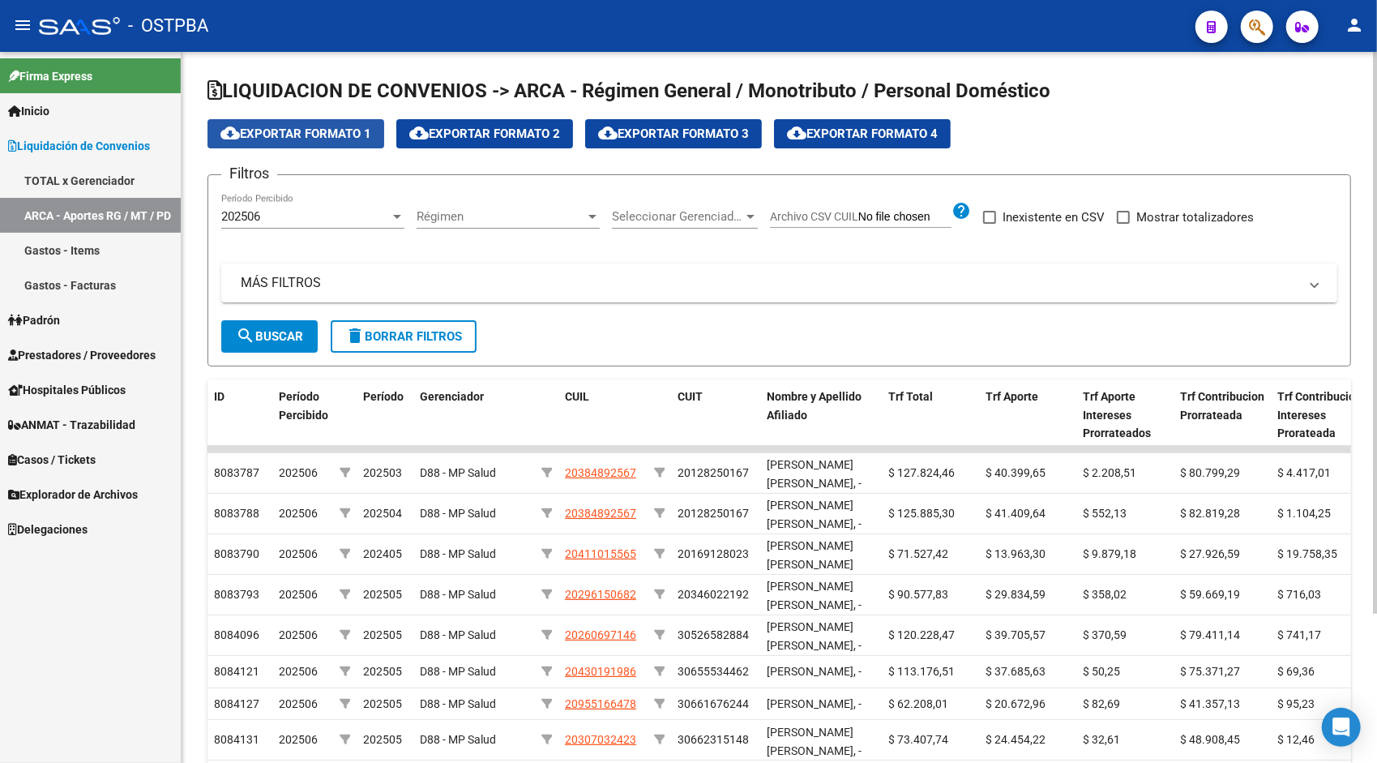
click at [342, 143] on button "cloud_download Exportar Formato 1" at bounding box center [295, 133] width 177 height 29
